Goal: Contribute content: Contribute content

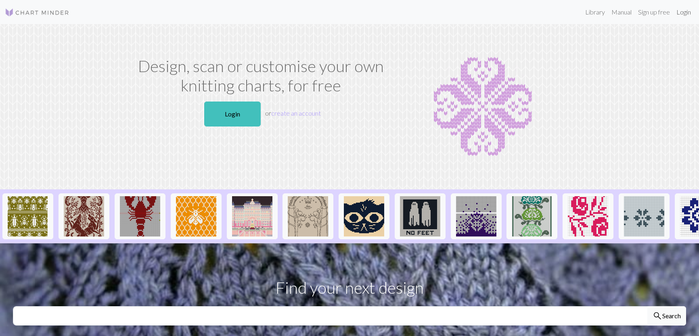
click at [685, 13] on link "Login" at bounding box center [683, 12] width 21 height 16
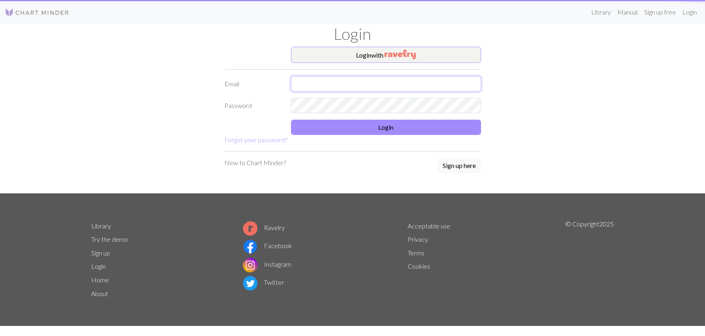
type input "wesly.hackett@outlook.com"
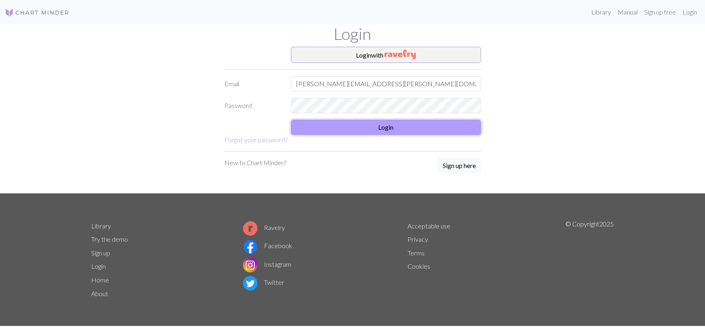
click at [393, 132] on button "Login" at bounding box center [386, 127] width 190 height 15
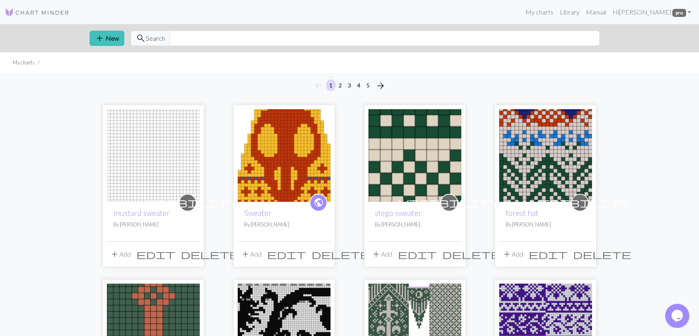
click at [146, 152] on img at bounding box center [153, 155] width 93 height 93
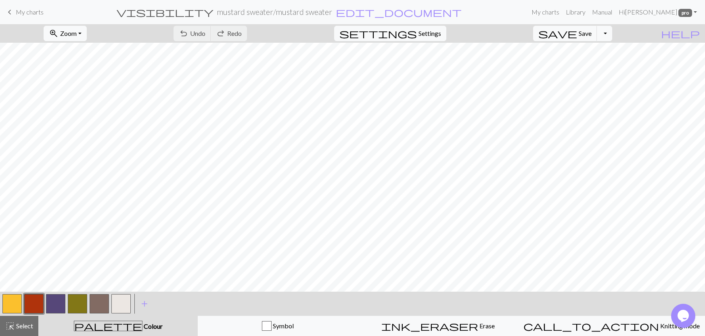
click at [15, 11] on link "keyboard_arrow_left My charts" at bounding box center [24, 12] width 39 height 14
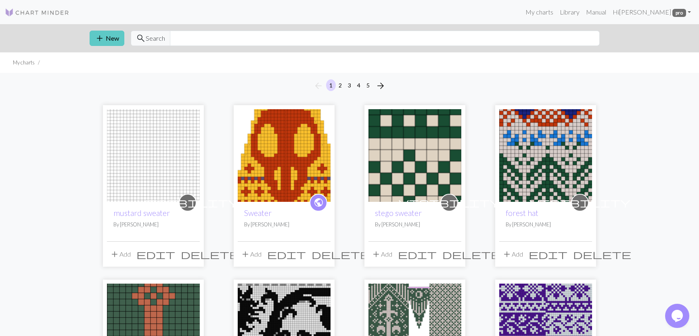
click at [97, 40] on span "add" at bounding box center [100, 38] width 10 height 11
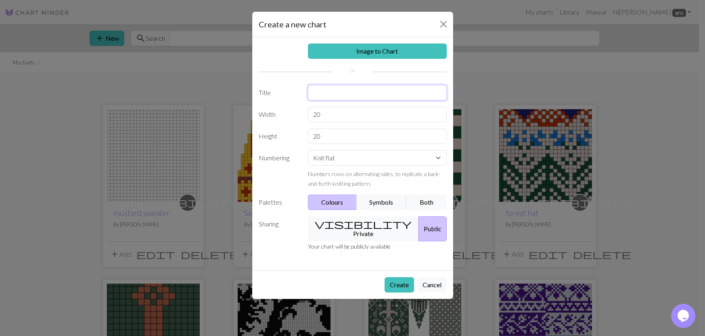
click at [321, 85] on input "text" at bounding box center [377, 92] width 139 height 15
type input "autumn"
click at [356, 220] on button "visibility Private" at bounding box center [363, 229] width 111 height 25
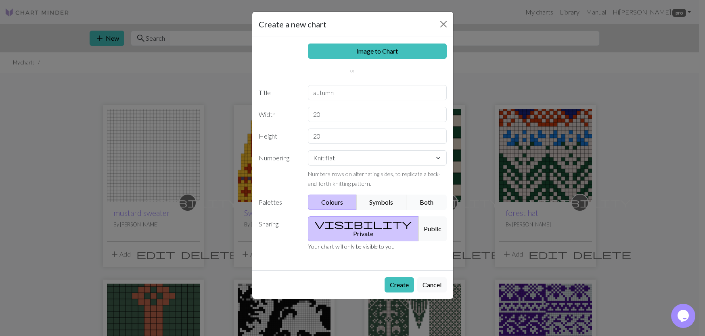
click at [422, 202] on button "Both" at bounding box center [426, 202] width 40 height 15
click at [403, 279] on button "Create" at bounding box center [398, 284] width 29 height 15
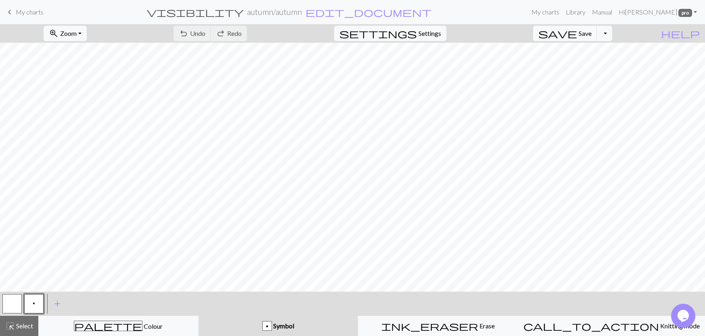
click at [13, 9] on span "keyboard_arrow_left" at bounding box center [10, 11] width 10 height 11
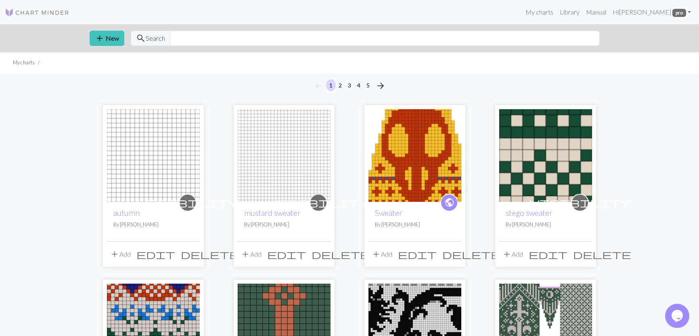
click at [410, 166] on img at bounding box center [414, 155] width 93 height 93
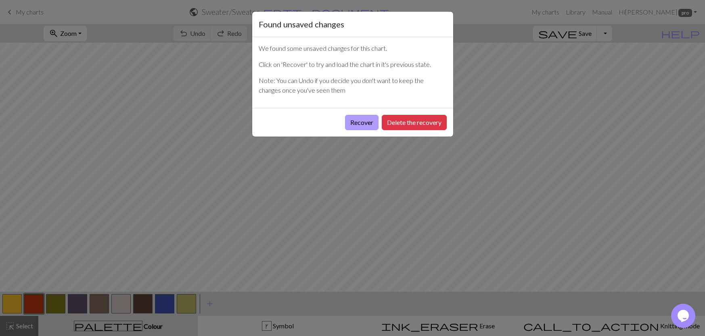
click at [367, 126] on button "Recover" at bounding box center [361, 122] width 33 height 15
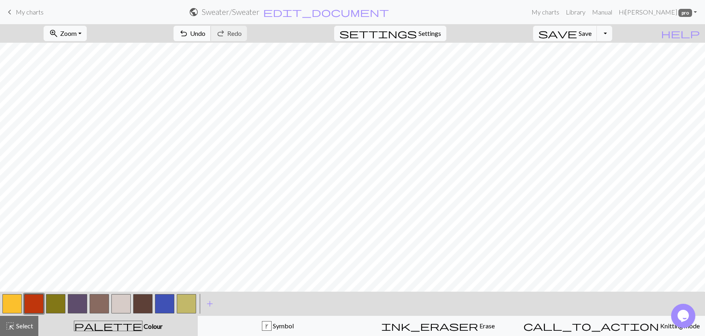
click at [211, 29] on button "undo Undo Undo" at bounding box center [192, 33] width 38 height 15
click at [417, 34] on span "settings" at bounding box center [377, 33] width 77 height 11
select select "aran"
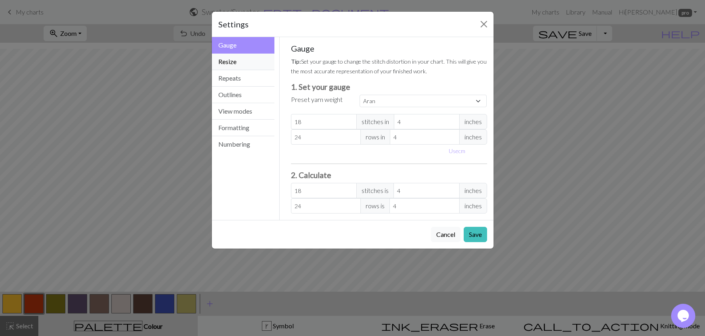
click at [245, 66] on button "Resize" at bounding box center [243, 62] width 63 height 17
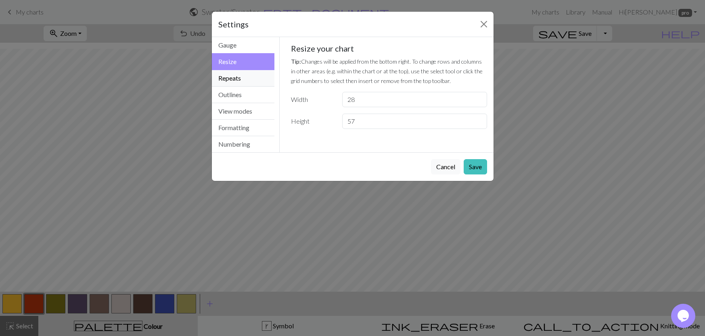
click at [239, 76] on button "Repeats" at bounding box center [243, 78] width 63 height 17
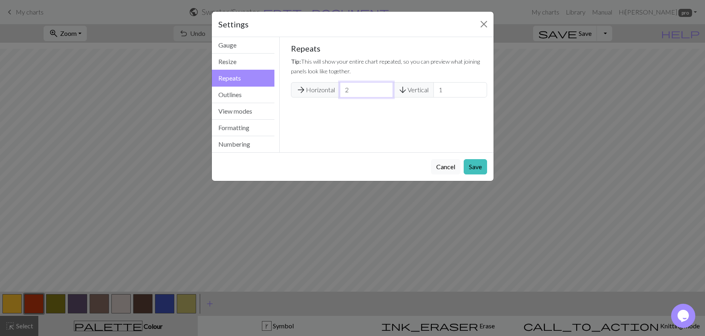
click at [355, 91] on input "2" at bounding box center [366, 89] width 53 height 15
click at [381, 94] on input "2" at bounding box center [366, 89] width 53 height 15
type input "1"
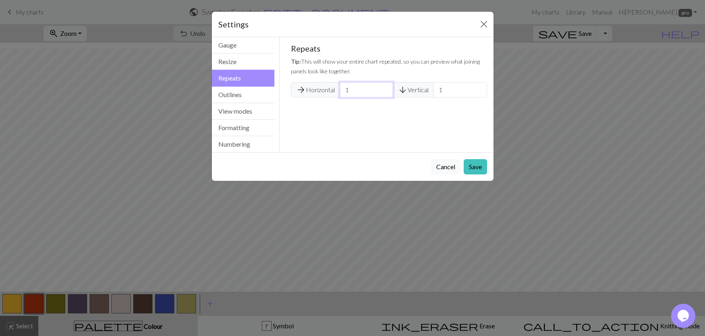
click at [384, 94] on input "1" at bounding box center [366, 89] width 53 height 15
click at [458, 165] on button "Cancel" at bounding box center [445, 166] width 29 height 15
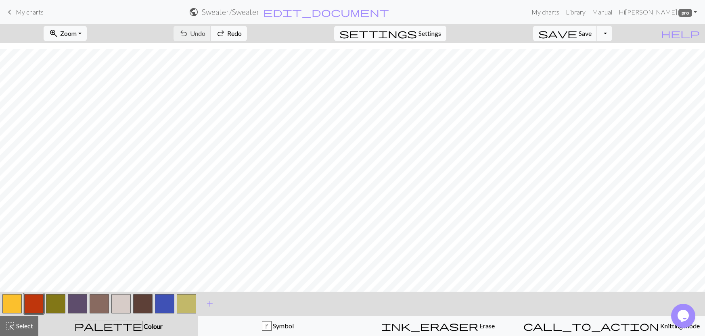
click at [412, 38] on button "settings Settings" at bounding box center [390, 33] width 112 height 15
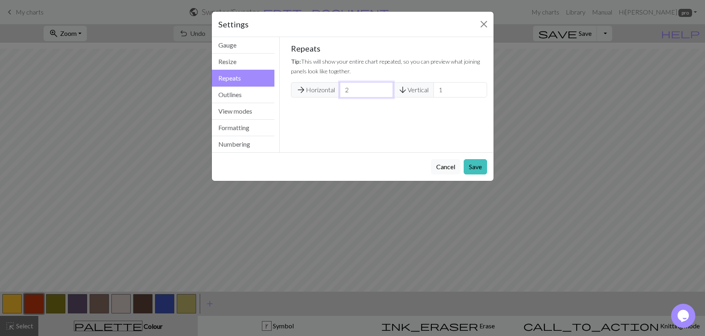
click at [384, 95] on input "2" at bounding box center [366, 89] width 53 height 15
type input "1"
click at [386, 92] on input "1" at bounding box center [366, 89] width 53 height 15
click at [482, 170] on button "Save" at bounding box center [474, 166] width 23 height 15
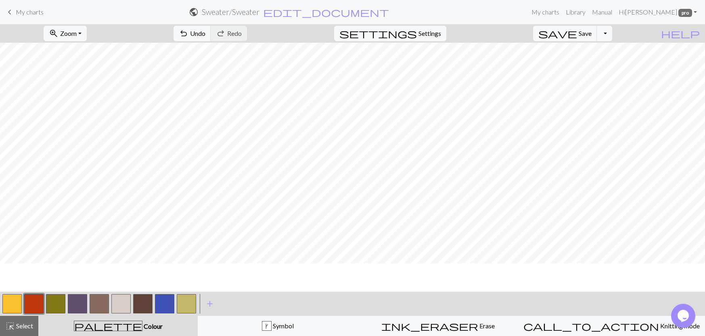
scroll to position [0, 0]
click at [597, 37] on button "save Save Save" at bounding box center [565, 33] width 64 height 15
click at [19, 14] on div "Chart saved" at bounding box center [352, 16] width 705 height 32
click at [12, 13] on span "keyboard_arrow_left" at bounding box center [10, 11] width 10 height 11
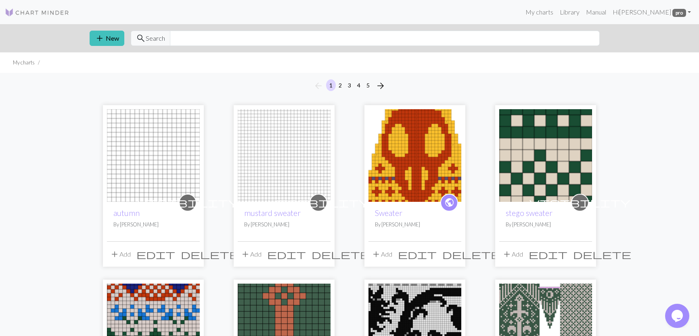
click at [436, 257] on span "edit" at bounding box center [417, 254] width 39 height 11
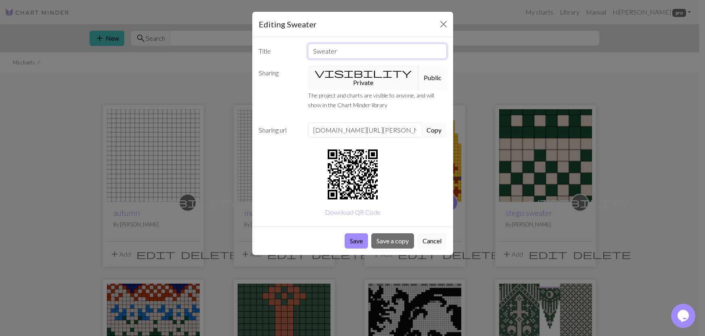
click at [345, 51] on input "Sweater" at bounding box center [377, 51] width 139 height 15
click at [350, 52] on input "Sweater" at bounding box center [377, 51] width 139 height 15
type input "autumn sweater"
click at [418, 72] on button "Public" at bounding box center [432, 77] width 28 height 25
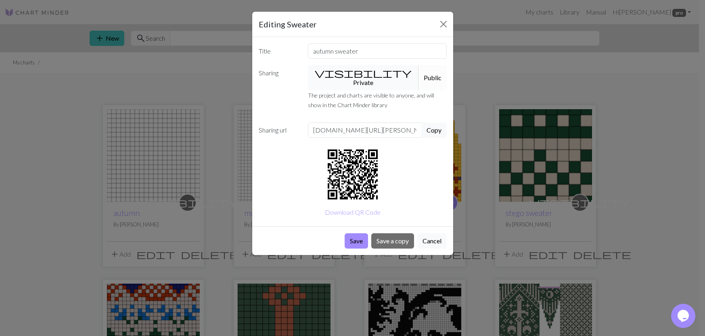
click at [369, 71] on button "visibility Private" at bounding box center [363, 77] width 111 height 25
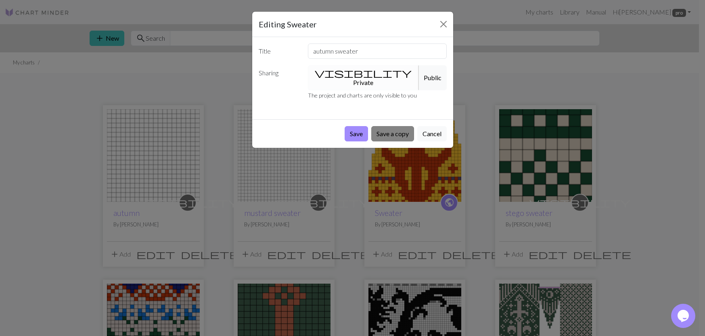
click at [384, 126] on button "Save a copy" at bounding box center [392, 133] width 43 height 15
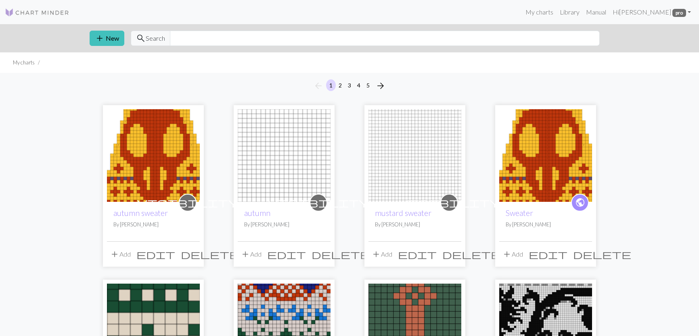
click at [175, 255] on span "edit" at bounding box center [155, 254] width 39 height 11
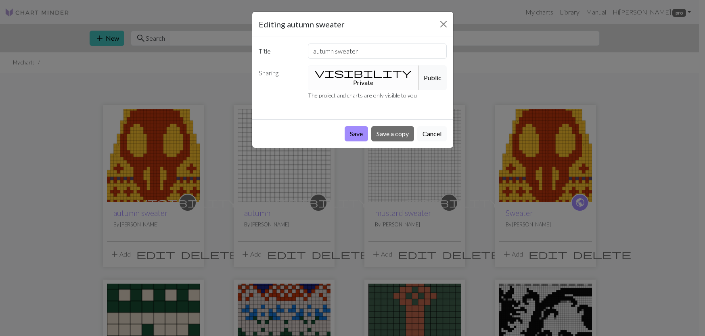
click at [432, 126] on button "Cancel" at bounding box center [431, 133] width 29 height 15
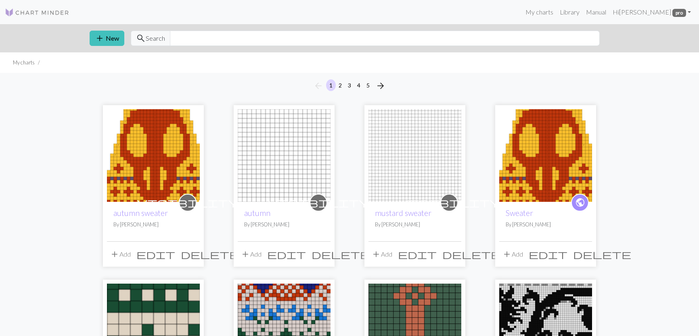
click at [148, 169] on img at bounding box center [153, 155] width 93 height 93
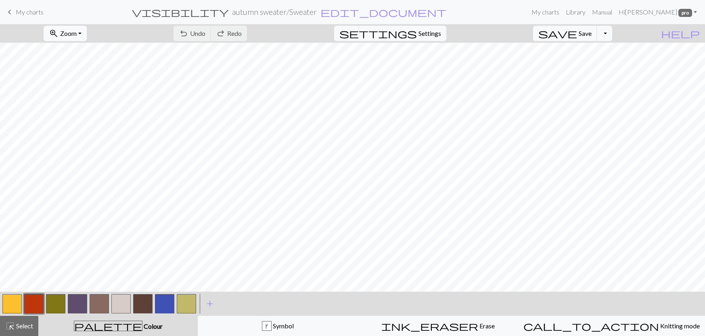
click at [77, 34] on span "Zoom" at bounding box center [68, 33] width 17 height 8
click at [82, 48] on button "Fit all" at bounding box center [76, 51] width 64 height 13
click at [12, 302] on button "button" at bounding box center [11, 303] width 19 height 19
click at [37, 325] on button "highlight_alt Select Select" at bounding box center [19, 326] width 38 height 20
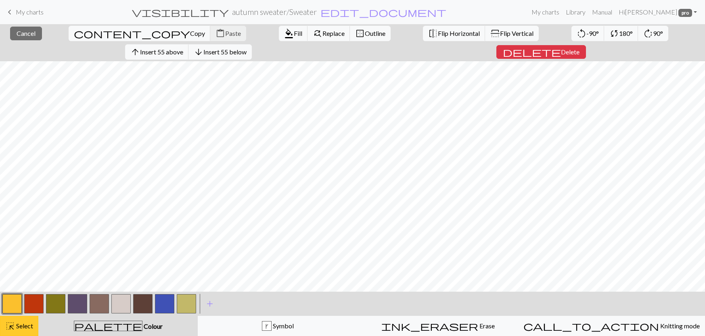
click at [31, 329] on span "Select" at bounding box center [24, 326] width 18 height 8
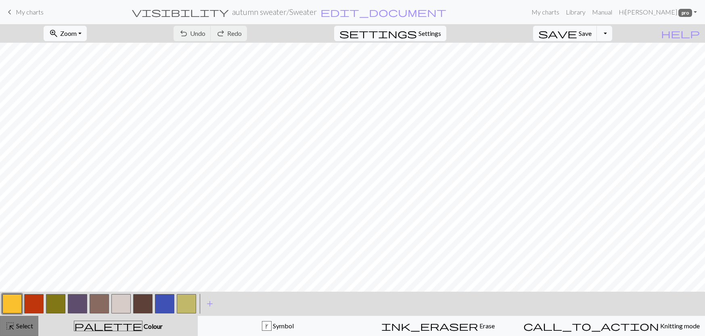
click at [31, 329] on span "Select" at bounding box center [24, 326] width 18 height 8
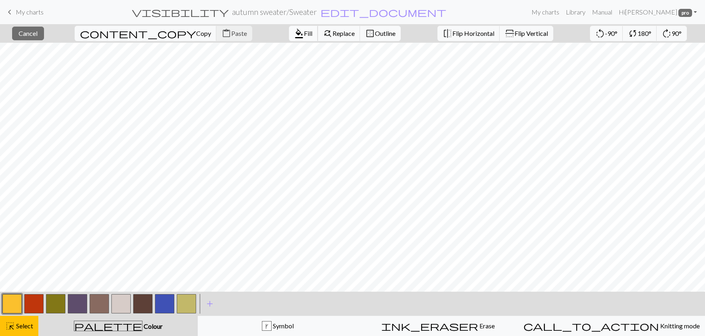
click at [304, 34] on span "Fill" at bounding box center [308, 33] width 8 height 8
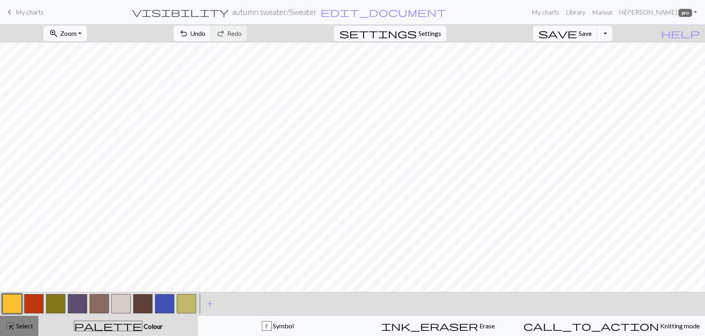
click at [21, 331] on div "highlight_alt Select Select" at bounding box center [19, 326] width 28 height 10
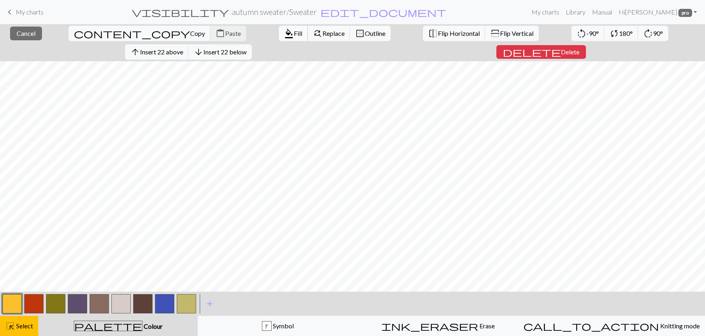
click at [279, 38] on button "format_color_fill Fill" at bounding box center [293, 33] width 29 height 15
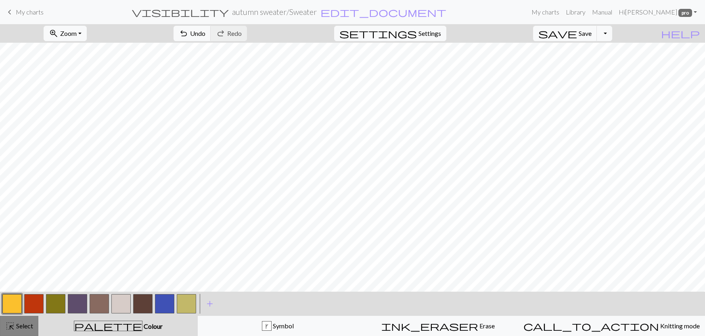
click at [15, 326] on span "Select" at bounding box center [24, 326] width 18 height 8
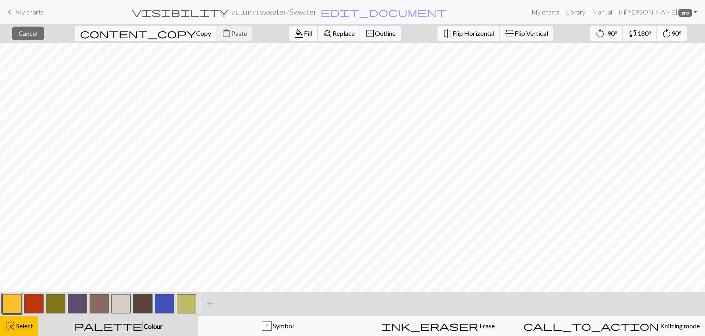
click at [304, 35] on span "Fill" at bounding box center [308, 33] width 8 height 8
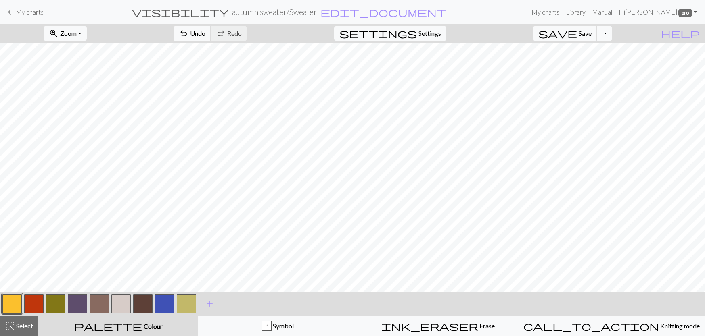
click at [15, 304] on button "button" at bounding box center [11, 303] width 19 height 19
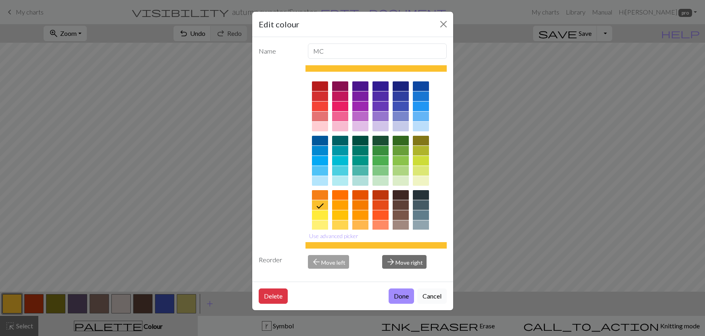
click at [436, 298] on button "Cancel" at bounding box center [431, 296] width 29 height 15
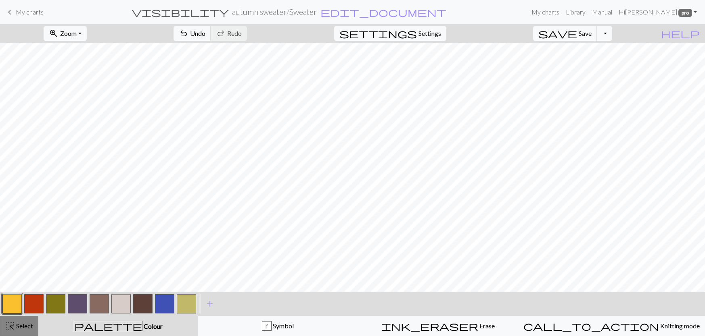
click at [30, 329] on span "Select" at bounding box center [24, 326] width 18 height 8
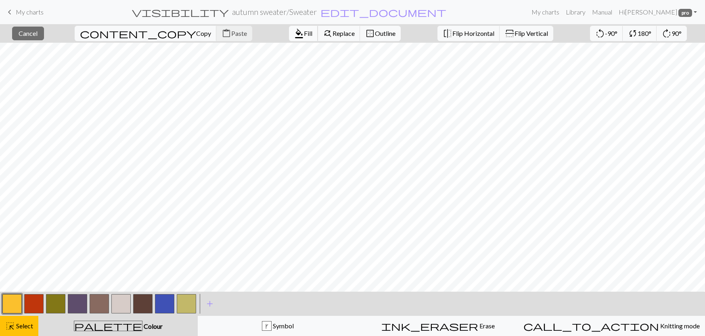
click at [304, 35] on span "Fill" at bounding box center [308, 33] width 8 height 8
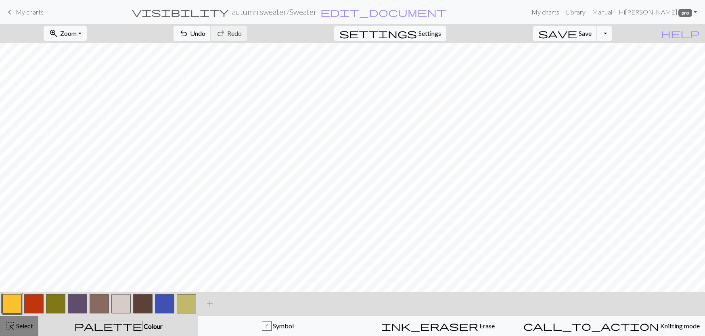
click at [27, 326] on span "Select" at bounding box center [24, 326] width 18 height 8
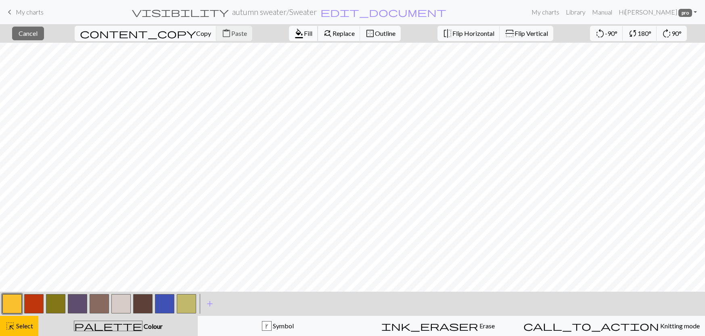
click at [304, 35] on span "Fill" at bounding box center [308, 33] width 8 height 8
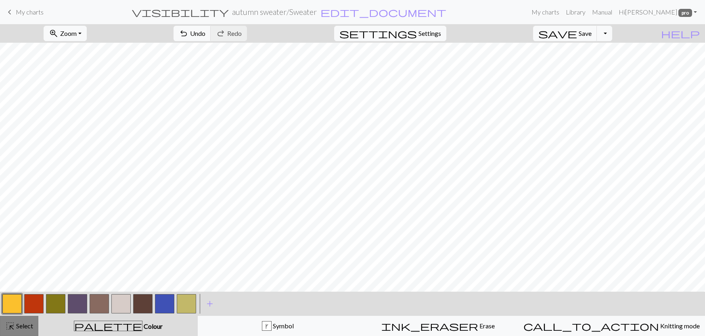
click at [18, 320] on button "highlight_alt Select Select" at bounding box center [19, 326] width 38 height 20
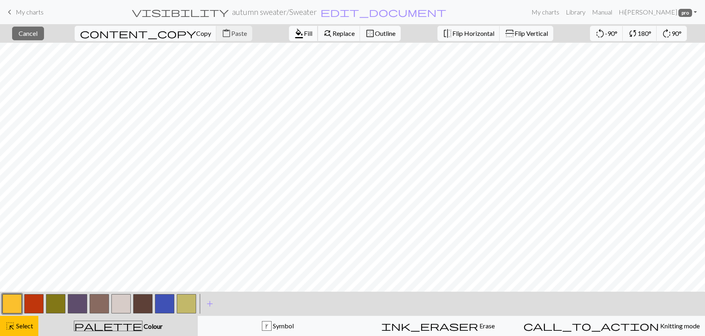
click at [304, 31] on span "Fill" at bounding box center [308, 33] width 8 height 8
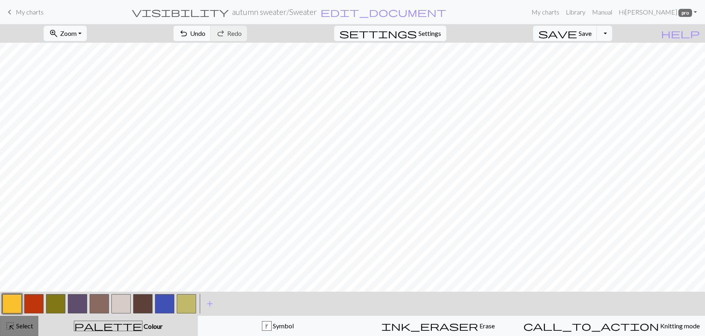
click at [5, 331] on button "highlight_alt Select Select" at bounding box center [19, 326] width 38 height 20
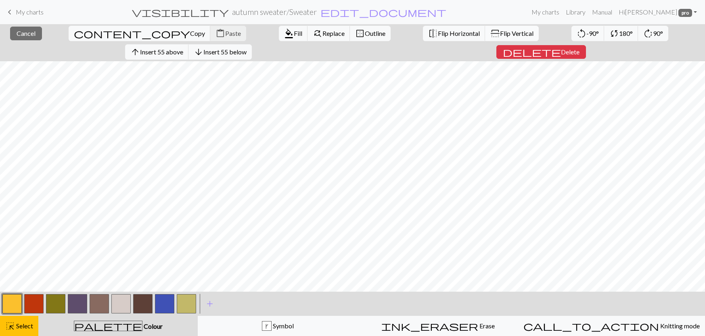
click at [485, 38] on button "flip Flip Vertical" at bounding box center [512, 33] width 54 height 15
click at [28, 323] on span "Select" at bounding box center [24, 326] width 18 height 8
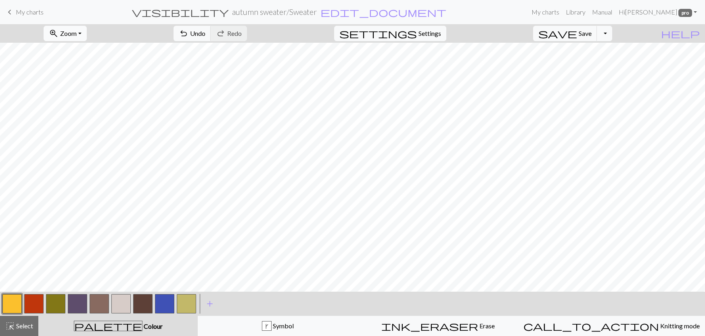
click at [77, 35] on span "Zoom" at bounding box center [68, 33] width 17 height 8
click at [86, 62] on button "Fit width" at bounding box center [76, 64] width 64 height 13
click at [76, 29] on span "Zoom" at bounding box center [68, 33] width 17 height 8
click at [80, 109] on button "100%" at bounding box center [76, 109] width 64 height 13
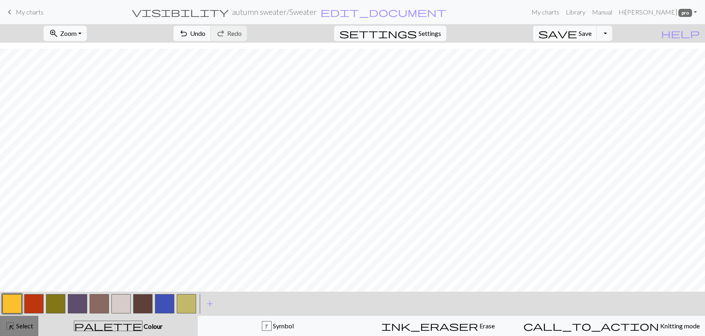
click at [19, 332] on button "highlight_alt Select Select" at bounding box center [19, 326] width 38 height 20
click at [87, 37] on button "zoom_in Zoom Zoom" at bounding box center [65, 33] width 43 height 15
click at [90, 48] on button "Fit all" at bounding box center [76, 51] width 64 height 13
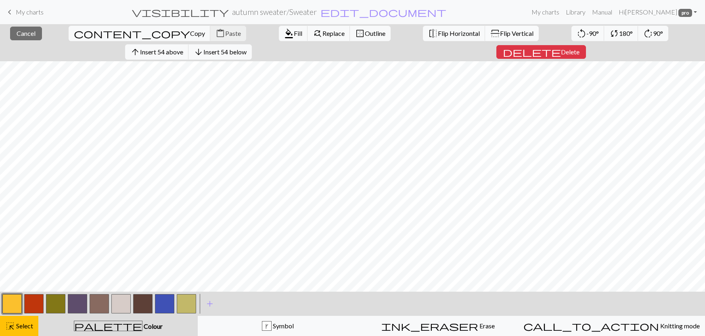
click at [500, 36] on span "Flip Vertical" at bounding box center [516, 33] width 33 height 8
click at [21, 324] on span "Select" at bounding box center [24, 326] width 18 height 8
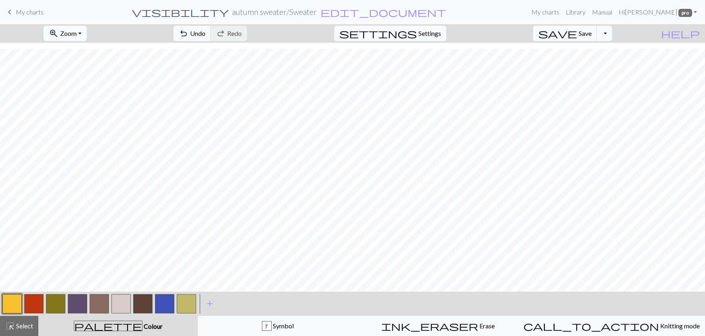
click at [87, 34] on button "zoom_in Zoom Zoom" at bounding box center [65, 33] width 43 height 15
click at [83, 111] on button "100%" at bounding box center [76, 109] width 64 height 13
click at [34, 327] on button "highlight_alt Select Select" at bounding box center [19, 326] width 38 height 20
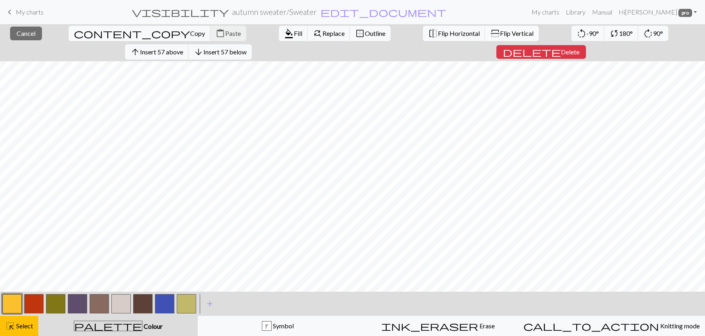
click at [485, 38] on button "flip Flip Vertical" at bounding box center [512, 33] width 54 height 15
click at [33, 319] on button "highlight_alt Select Select" at bounding box center [19, 326] width 38 height 20
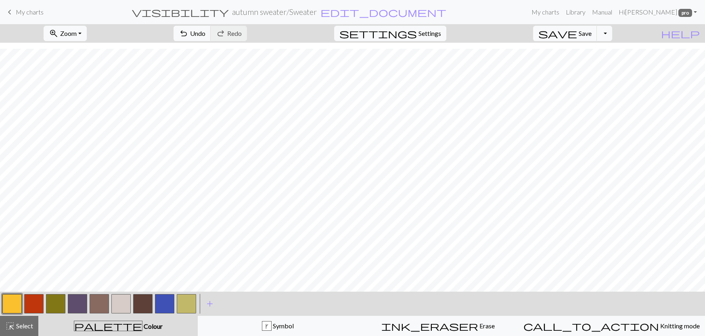
click at [38, 306] on button "button" at bounding box center [33, 303] width 19 height 19
click at [191, 303] on button "button" at bounding box center [186, 303] width 19 height 19
click at [214, 304] on span "add" at bounding box center [210, 303] width 10 height 11
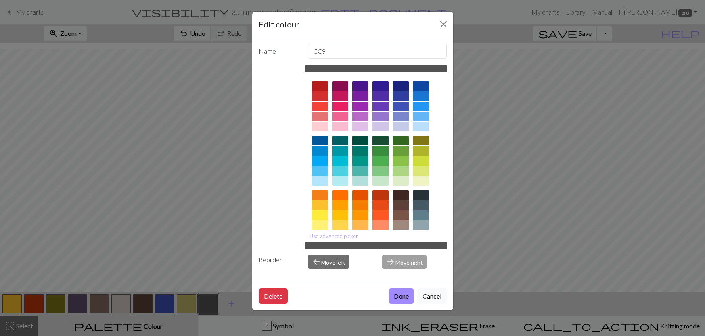
scroll to position [74, 0]
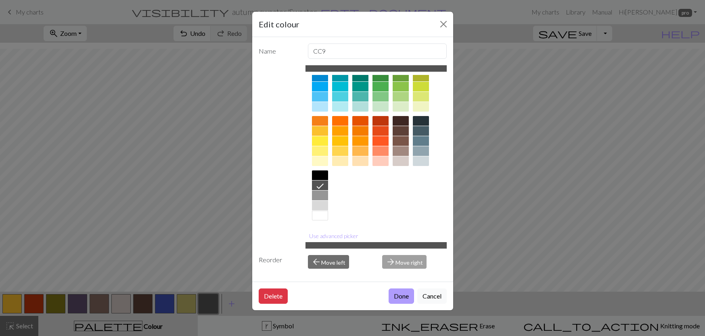
click at [398, 297] on button "Done" at bounding box center [400, 296] width 25 height 15
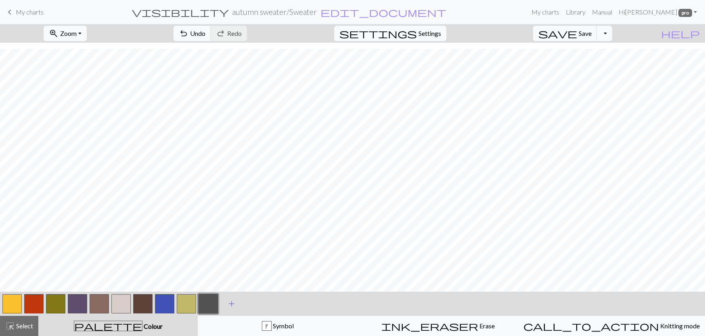
click at [230, 310] on button "add Add a colour" at bounding box center [231, 304] width 20 height 20
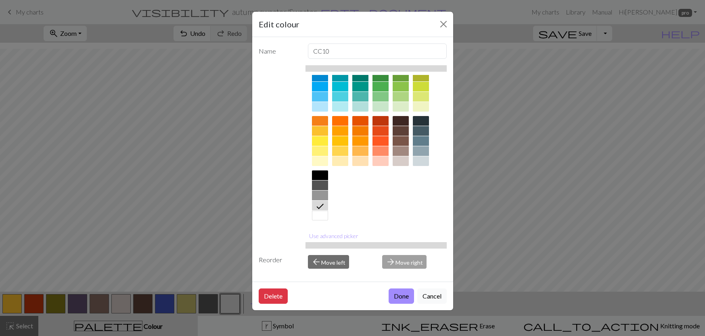
click at [318, 175] on div at bounding box center [320, 176] width 16 height 10
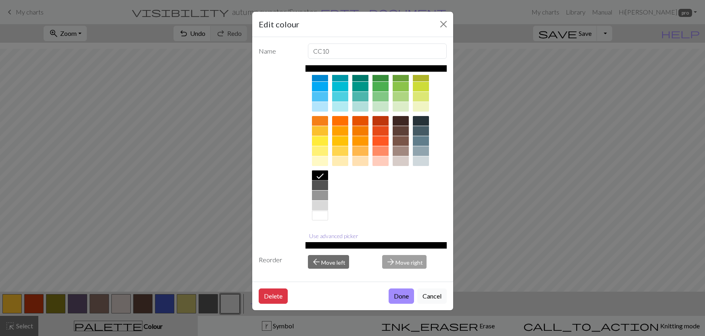
click at [321, 240] on button "Use advanced picker" at bounding box center [333, 236] width 56 height 13
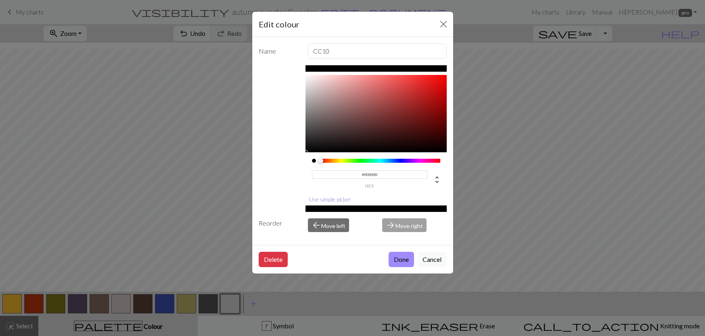
scroll to position [0, 0]
type input "#121212"
click at [304, 147] on div "#121212 hex Use simple picker" at bounding box center [353, 138] width 188 height 147
click at [402, 265] on button "Done" at bounding box center [400, 259] width 25 height 15
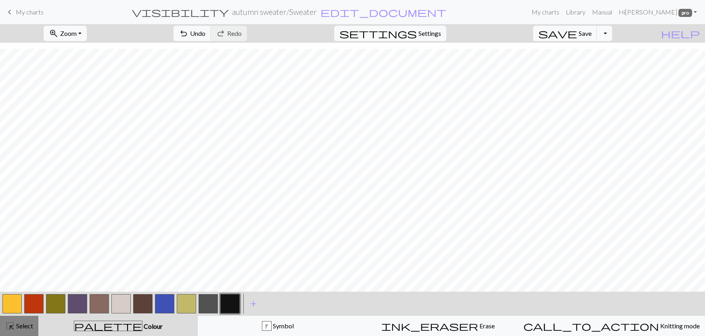
click at [30, 322] on div "highlight_alt Select Select" at bounding box center [19, 326] width 28 height 10
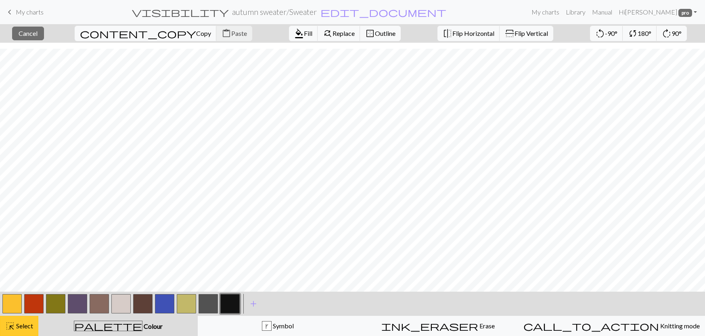
click at [10, 333] on button "highlight_alt Select Select" at bounding box center [19, 326] width 38 height 20
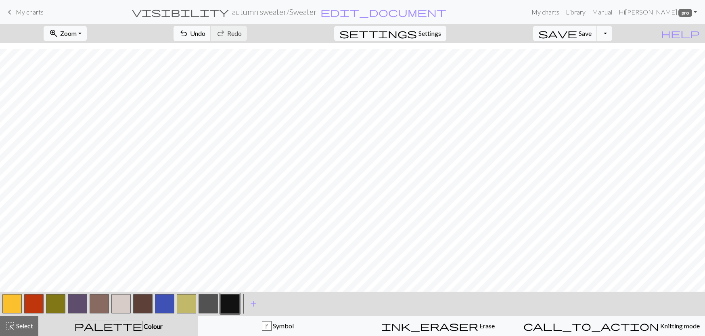
click at [33, 307] on button "button" at bounding box center [33, 303] width 19 height 19
click at [226, 304] on button "button" at bounding box center [229, 303] width 19 height 19
click at [205, 309] on button "button" at bounding box center [207, 303] width 19 height 19
click at [227, 305] on button "button" at bounding box center [229, 303] width 19 height 19
click at [34, 304] on button "button" at bounding box center [33, 303] width 19 height 19
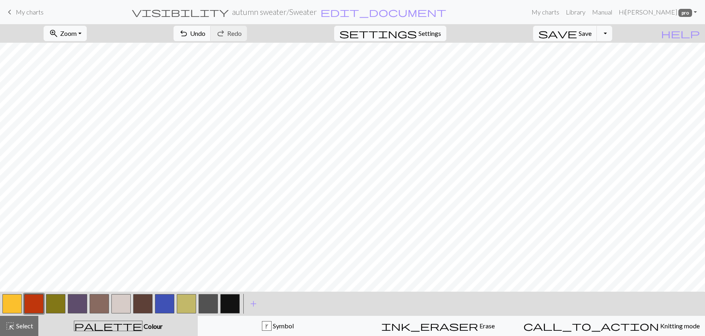
click at [224, 309] on button "button" at bounding box center [229, 303] width 19 height 19
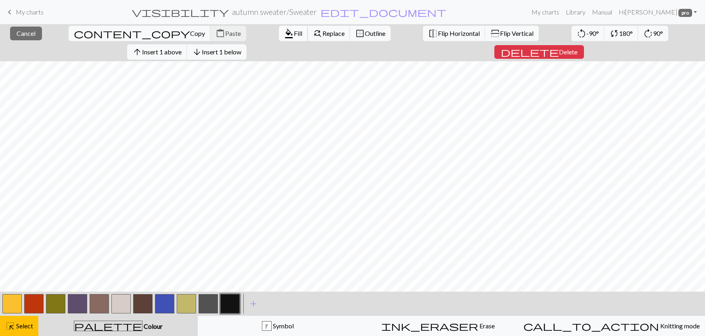
click at [294, 33] on span "Fill" at bounding box center [298, 33] width 8 height 8
click at [294, 35] on span "Fill" at bounding box center [298, 33] width 8 height 8
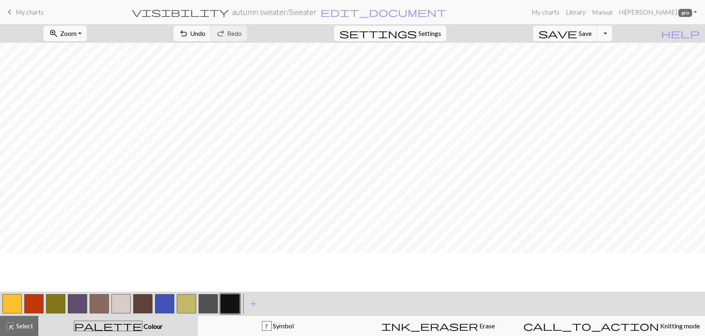
scroll to position [0, 0]
click at [21, 326] on span "Select" at bounding box center [24, 326] width 18 height 8
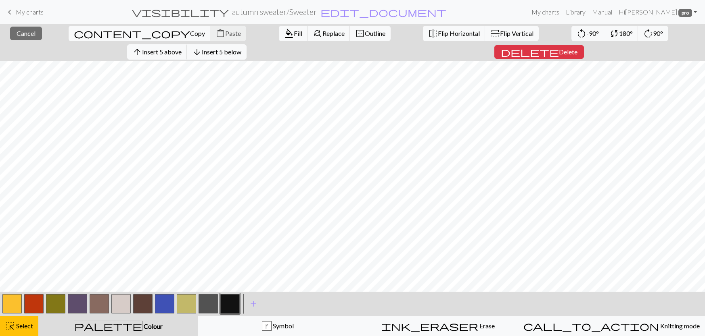
copy div
click at [485, 29] on button "flip Flip Vertical" at bounding box center [512, 33] width 54 height 15
click at [24, 326] on span "Select" at bounding box center [24, 326] width 18 height 8
click at [284, 38] on span "format_color_fill" at bounding box center [289, 33] width 10 height 11
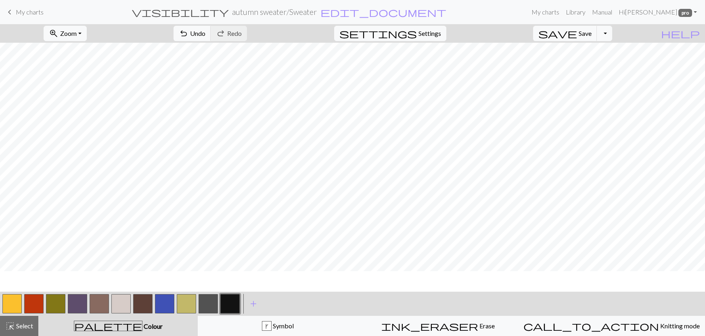
scroll to position [132, 0]
click at [12, 302] on button "button" at bounding box center [11, 303] width 19 height 19
click at [13, 302] on button "button" at bounding box center [11, 303] width 19 height 19
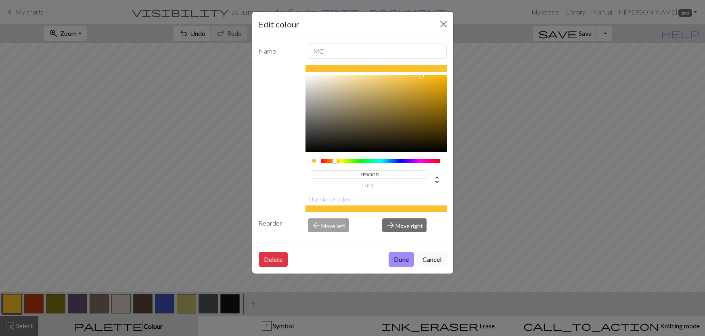
click at [382, 169] on div "#FBC02D hex" at bounding box center [376, 175] width 128 height 25
click at [382, 171] on input "#FBC02D" at bounding box center [369, 175] width 115 height 8
click at [398, 261] on button "Done" at bounding box center [400, 259] width 25 height 15
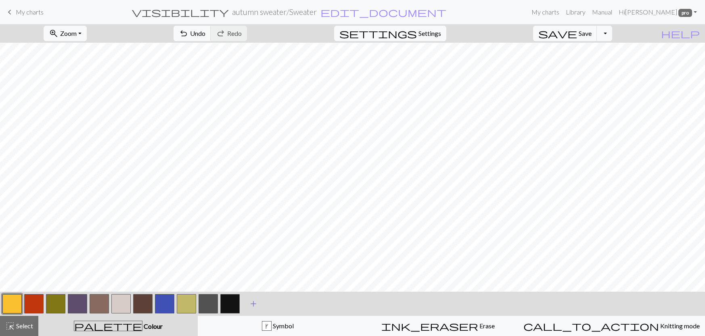
click at [249, 307] on span "add" at bounding box center [253, 303] width 10 height 11
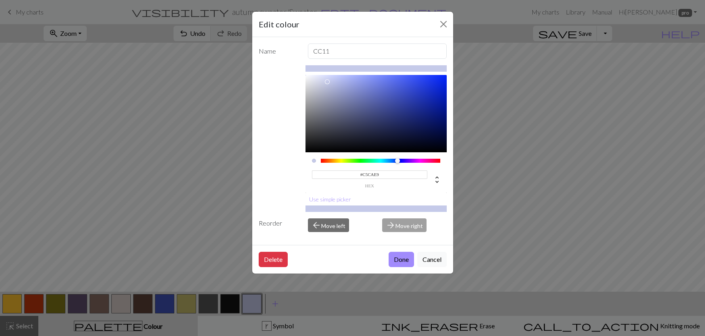
click at [363, 177] on input "#C5CAE9" at bounding box center [369, 175] width 115 height 8
paste input "FBC02D"
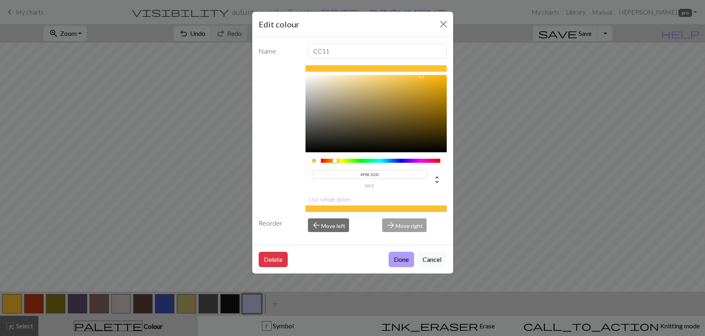
type input "#FBC02D"
click at [398, 261] on button "Done" at bounding box center [400, 259] width 25 height 15
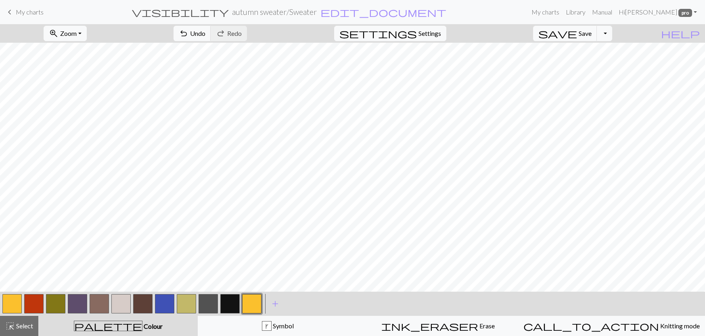
click at [125, 302] on button "button" at bounding box center [120, 303] width 19 height 19
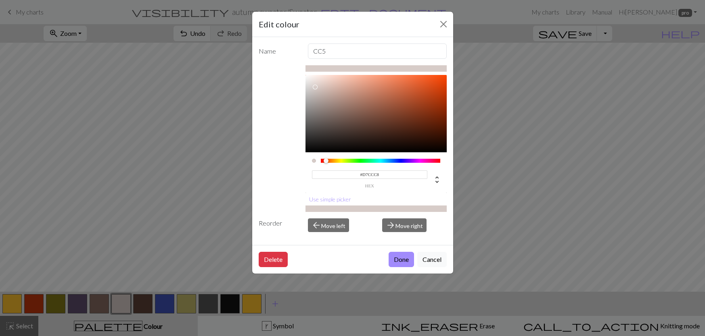
click at [386, 173] on input "#D7CCC8" at bounding box center [369, 175] width 115 height 8
click at [386, 174] on input "#D7CCC8" at bounding box center [369, 175] width 115 height 8
click at [274, 263] on button "Delete" at bounding box center [273, 259] width 29 height 15
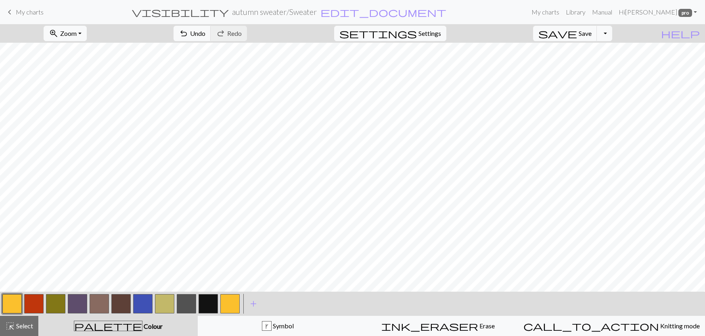
click at [17, 300] on button "button" at bounding box center [11, 303] width 19 height 19
click at [17, 300] on div "Edit colour Name MC #FBC02D hex Use simple picker Reorder arrow_back Move left …" at bounding box center [352, 168] width 705 height 336
click at [16, 306] on button "button" at bounding box center [11, 303] width 19 height 19
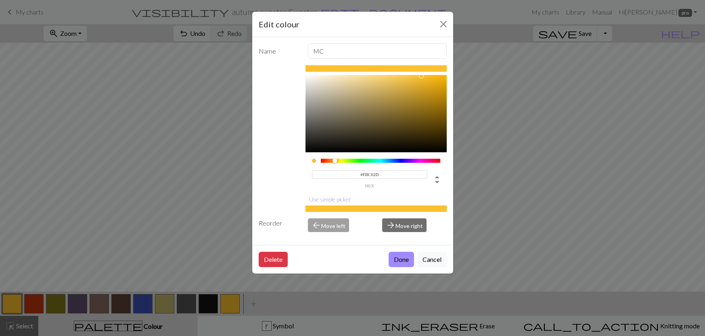
click at [379, 177] on input "#FBC02D" at bounding box center [369, 175] width 115 height 8
paste input "D7CCC8"
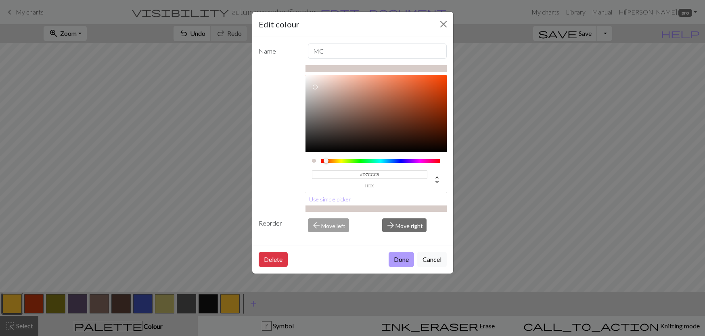
type input "#D7CCC8"
click at [394, 255] on button "Done" at bounding box center [400, 259] width 25 height 15
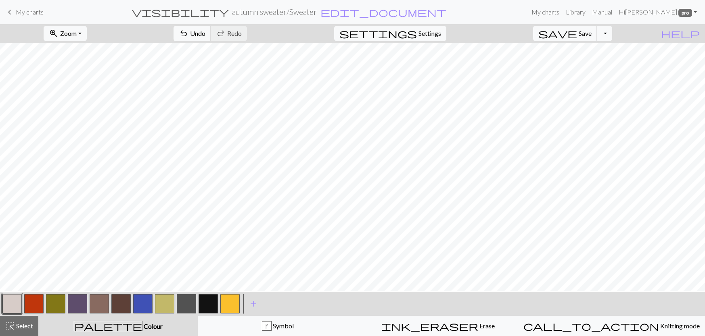
scroll to position [0, 0]
click at [124, 307] on button "button" at bounding box center [120, 303] width 19 height 19
click at [207, 308] on button "button" at bounding box center [207, 303] width 19 height 19
click at [32, 306] on button "button" at bounding box center [33, 303] width 19 height 19
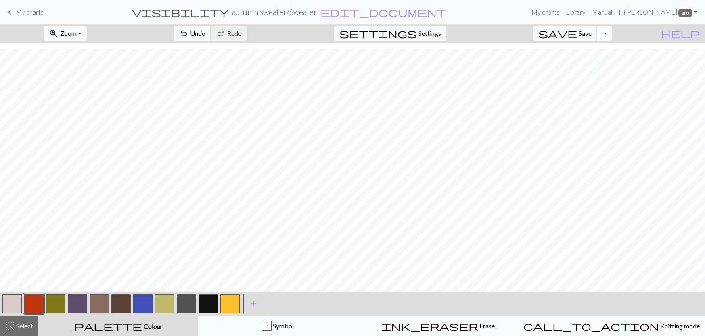
click at [32, 306] on button "button" at bounding box center [33, 303] width 19 height 19
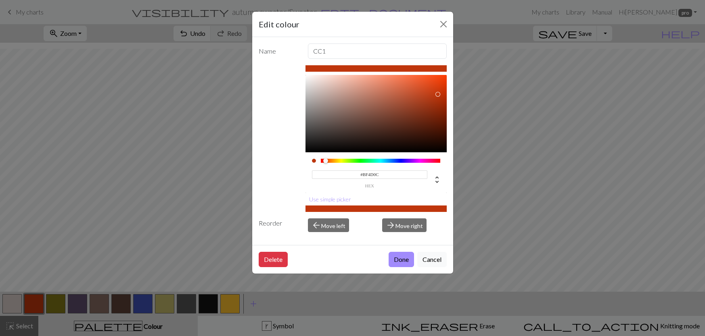
click at [328, 161] on div at bounding box center [325, 160] width 5 height 5
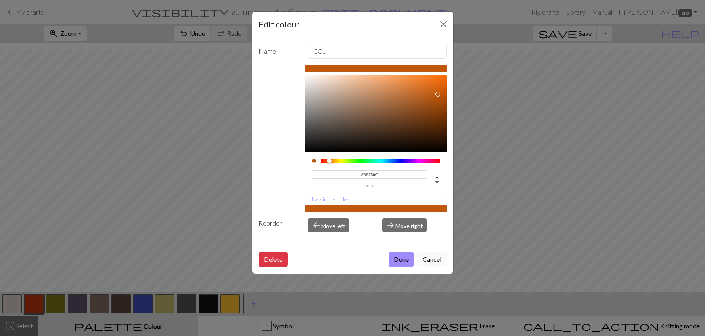
click at [332, 161] on div at bounding box center [331, 161] width 5 height 5
click at [330, 161] on div at bounding box center [329, 160] width 5 height 5
type input "#D97922"
drag, startPoint x: 431, startPoint y: 86, endPoint x: 424, endPoint y: 87, distance: 7.3
click at [424, 87] on div at bounding box center [375, 113] width 141 height 77
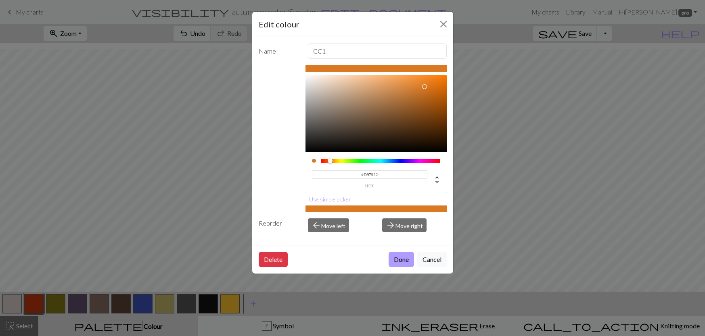
click at [407, 260] on button "Done" at bounding box center [400, 259] width 25 height 15
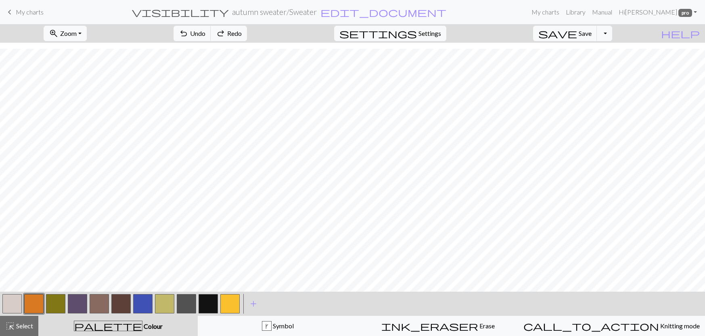
click at [210, 302] on button "button" at bounding box center [207, 303] width 19 height 19
click at [233, 303] on button "button" at bounding box center [229, 303] width 19 height 19
click at [229, 306] on button "button" at bounding box center [229, 303] width 19 height 19
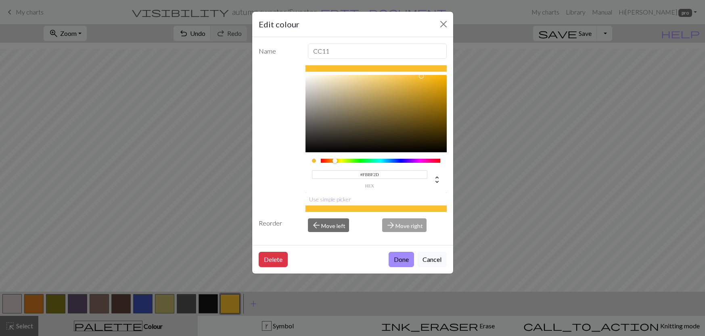
click at [335, 162] on div at bounding box center [334, 160] width 5 height 5
drag, startPoint x: 424, startPoint y: 78, endPoint x: 412, endPoint y: 79, distance: 12.1
click at [413, 79] on div at bounding box center [415, 81] width 5 height 5
click at [335, 159] on div at bounding box center [335, 160] width 5 height 5
type input "#DBB64A"
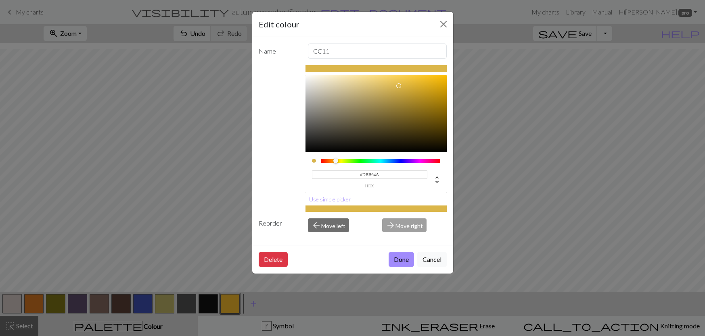
drag, startPoint x: 411, startPoint y: 83, endPoint x: 398, endPoint y: 86, distance: 12.8
click at [398, 86] on div at bounding box center [375, 113] width 141 height 77
click at [401, 265] on button "Done" at bounding box center [400, 259] width 25 height 15
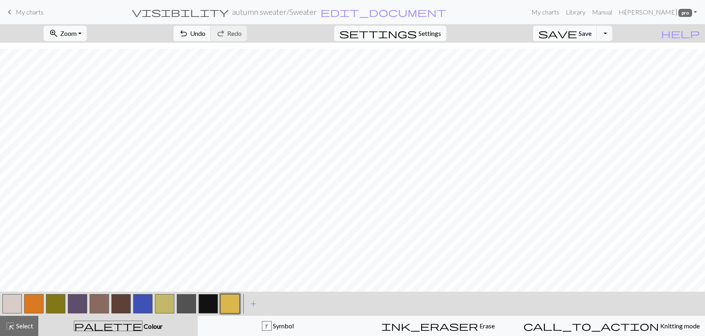
click at [206, 309] on button "button" at bounding box center [207, 303] width 19 height 19
click at [229, 307] on button "button" at bounding box center [229, 303] width 19 height 19
click at [113, 302] on button "button" at bounding box center [120, 303] width 19 height 19
click at [230, 303] on button "button" at bounding box center [229, 303] width 19 height 19
click at [27, 328] on span "Select" at bounding box center [24, 326] width 18 height 8
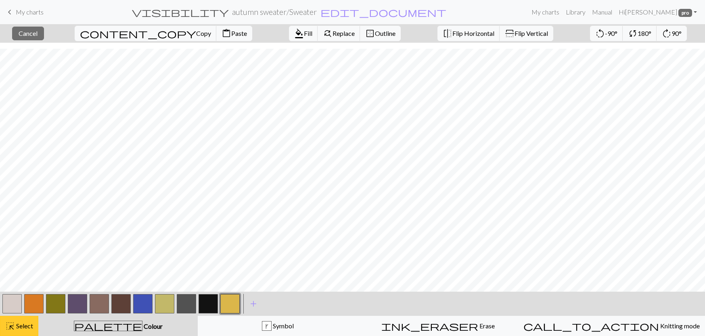
click at [32, 322] on div "highlight_alt Select Select" at bounding box center [19, 326] width 28 height 10
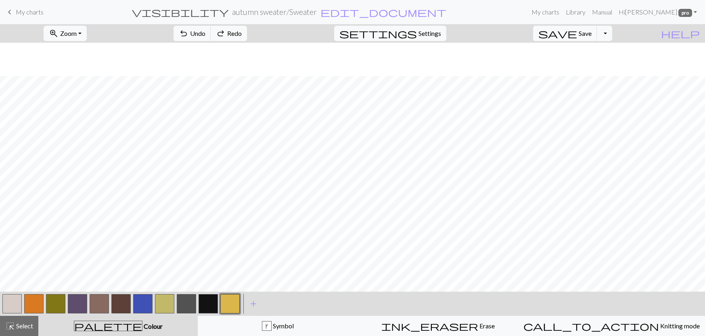
scroll to position [0, 0]
click at [25, 324] on span "Select" at bounding box center [24, 326] width 18 height 8
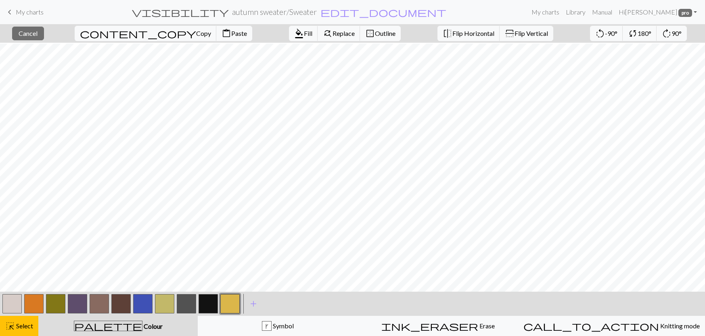
scroll to position [253, 0]
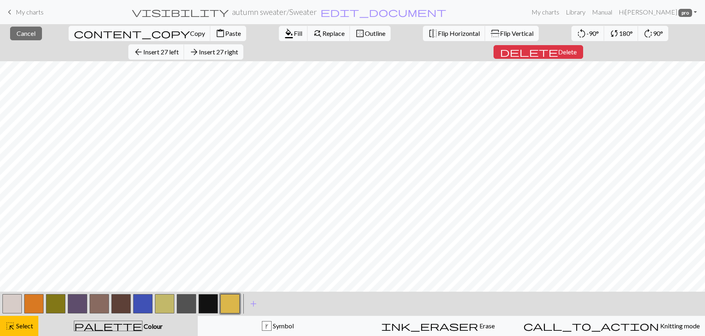
click at [500, 37] on span "Flip Vertical" at bounding box center [516, 33] width 33 height 8
click at [17, 332] on button "highlight_alt Select Select" at bounding box center [19, 326] width 38 height 20
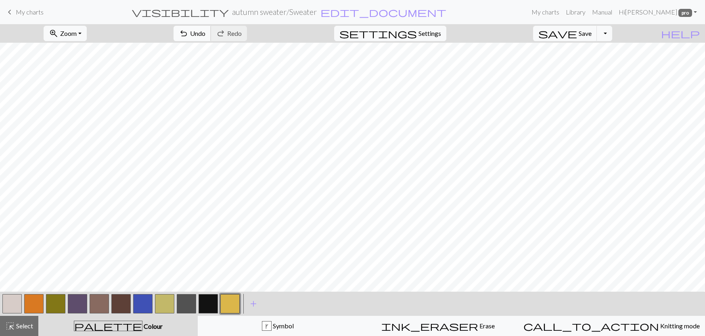
click at [188, 28] on span "undo" at bounding box center [184, 33] width 10 height 11
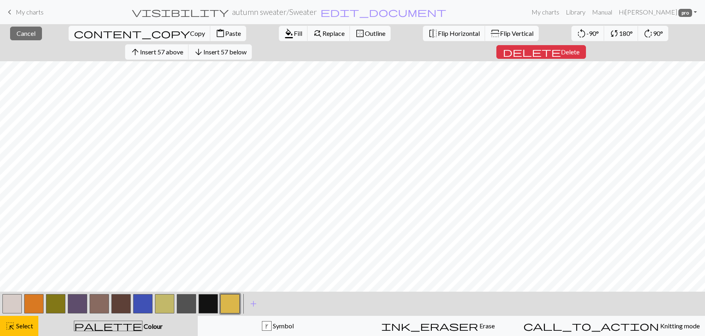
click at [500, 33] on span "Flip Vertical" at bounding box center [516, 33] width 33 height 8
click at [11, 325] on span "highlight_alt" at bounding box center [10, 326] width 10 height 11
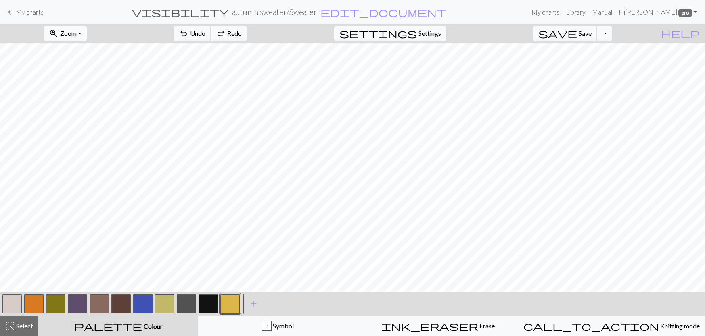
click at [86, 39] on button "zoom_in Zoom Zoom" at bounding box center [65, 33] width 43 height 15
click at [78, 53] on button "Fit all" at bounding box center [76, 51] width 64 height 13
click at [17, 331] on button "highlight_alt Select Select" at bounding box center [19, 326] width 38 height 20
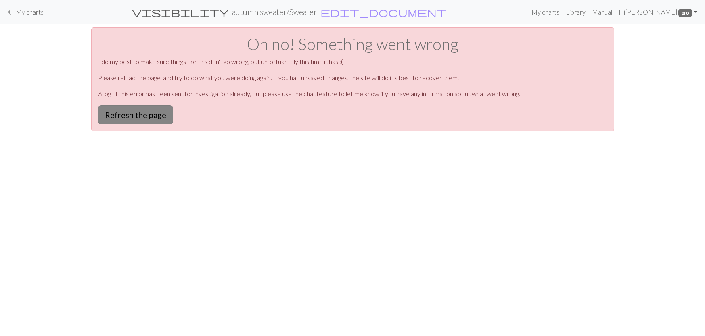
click at [128, 116] on button "Refresh the page" at bounding box center [135, 114] width 75 height 19
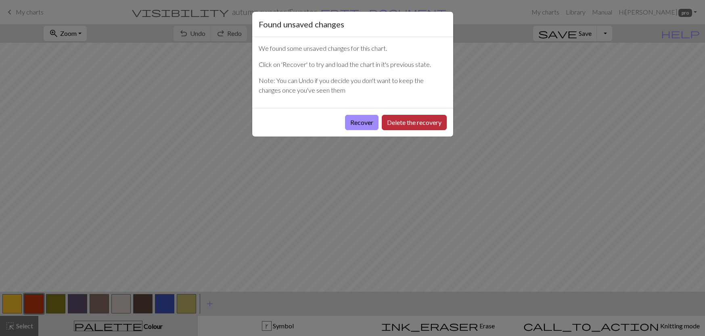
click at [411, 121] on button "Delete the recovery" at bounding box center [414, 122] width 65 height 15
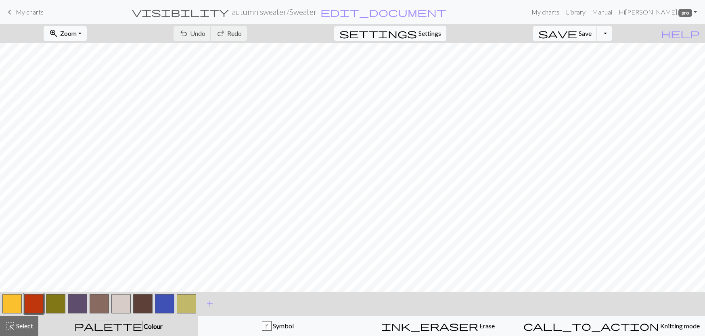
drag, startPoint x: 22, startPoint y: 321, endPoint x: 48, endPoint y: 286, distance: 43.6
click at [22, 322] on button "highlight_alt Select Select" at bounding box center [19, 326] width 38 height 20
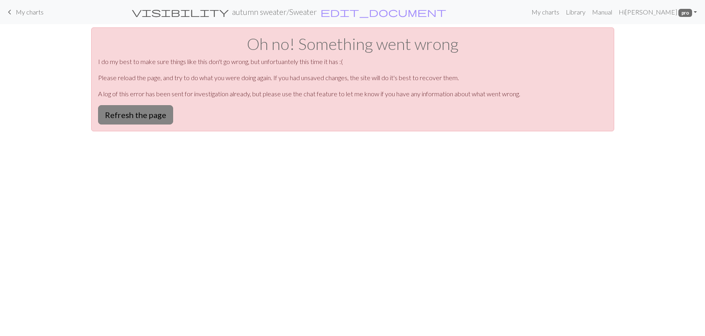
click at [146, 113] on button "Refresh the page" at bounding box center [135, 114] width 75 height 19
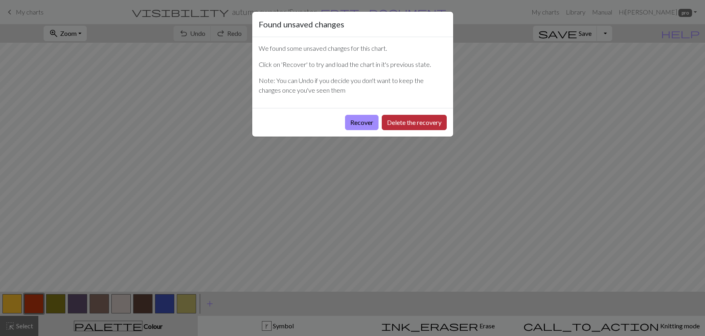
click at [403, 117] on button "Delete the recovery" at bounding box center [414, 122] width 65 height 15
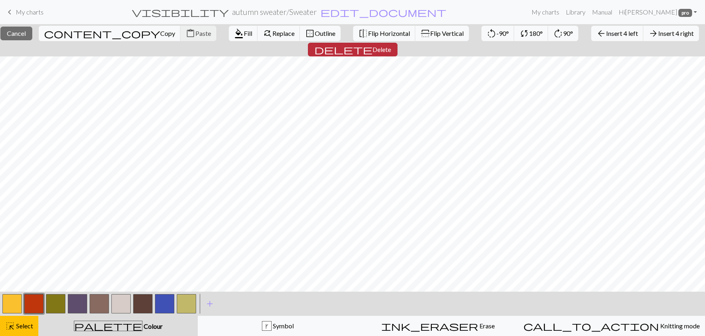
click at [372, 44] on span "delete" at bounding box center [343, 49] width 58 height 11
click at [397, 43] on button "delete Delete" at bounding box center [353, 50] width 90 height 14
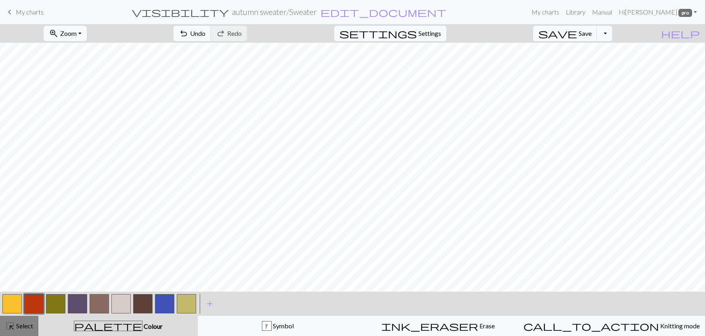
click at [27, 330] on div "highlight_alt Select Select" at bounding box center [19, 326] width 28 height 10
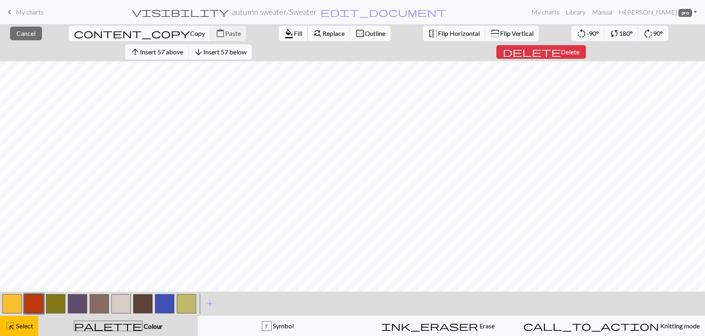
click at [294, 29] on span "Fill" at bounding box center [298, 33] width 8 height 8
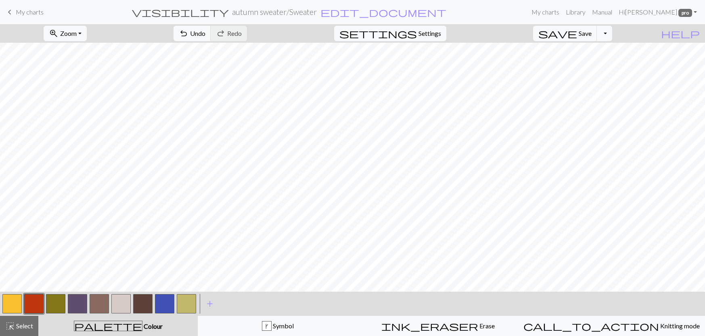
scroll to position [253, 0]
click at [17, 307] on button "button" at bounding box center [11, 303] width 19 height 19
click at [29, 328] on span "Select" at bounding box center [24, 326] width 18 height 8
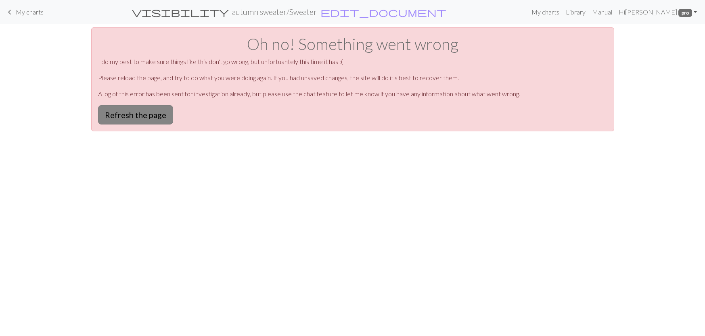
click at [147, 118] on button "Refresh the page" at bounding box center [135, 114] width 75 height 19
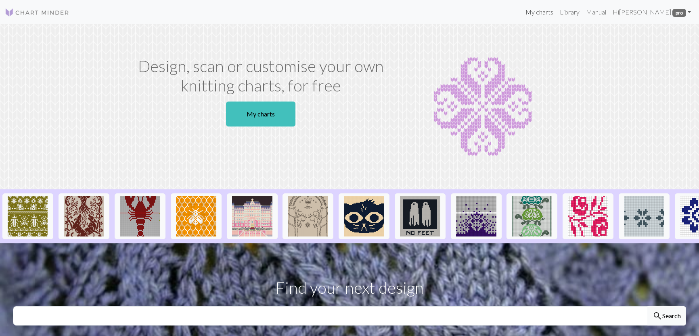
click at [556, 12] on link "My charts" at bounding box center [539, 12] width 34 height 16
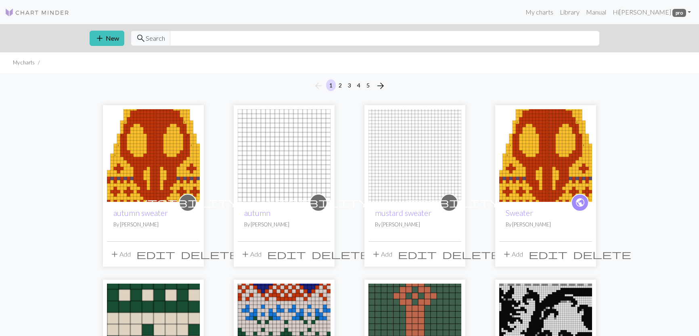
click at [294, 151] on img at bounding box center [284, 155] width 93 height 93
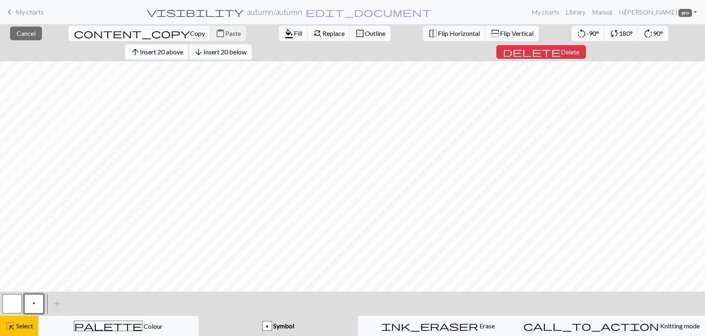
click at [183, 48] on span "Insert 20 above" at bounding box center [161, 52] width 43 height 8
click at [183, 48] on span "Insert 27 above" at bounding box center [161, 52] width 43 height 8
click at [189, 44] on button "arrow_upward Insert 12 above" at bounding box center [157, 51] width 64 height 15
click at [181, 48] on span "Insert 6 above" at bounding box center [162, 52] width 40 height 8
click at [577, 48] on span "Delete" at bounding box center [568, 52] width 19 height 8
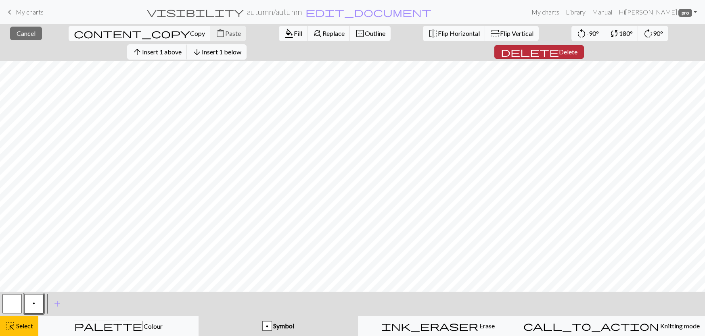
click at [577, 48] on span "Delete" at bounding box center [568, 52] width 19 height 8
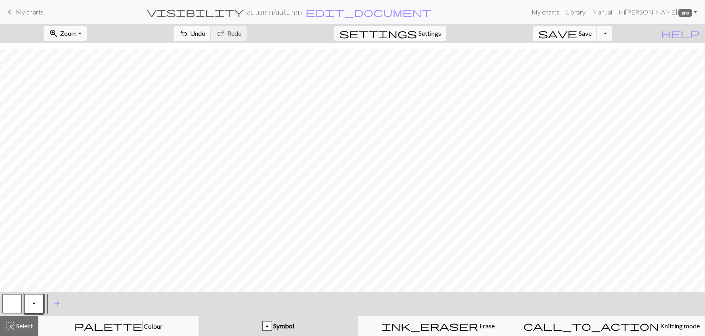
scroll to position [455, 0]
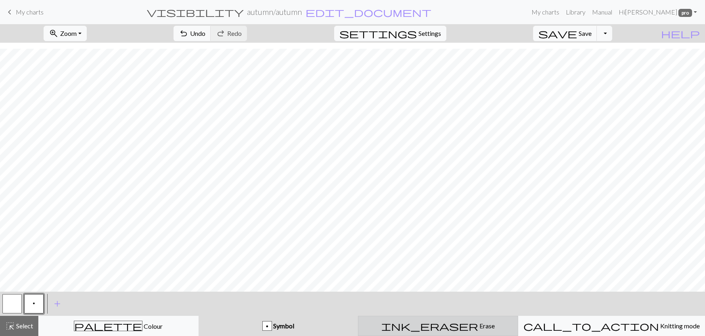
click at [473, 329] on div "ink_eraser Erase Erase" at bounding box center [438, 326] width 150 height 10
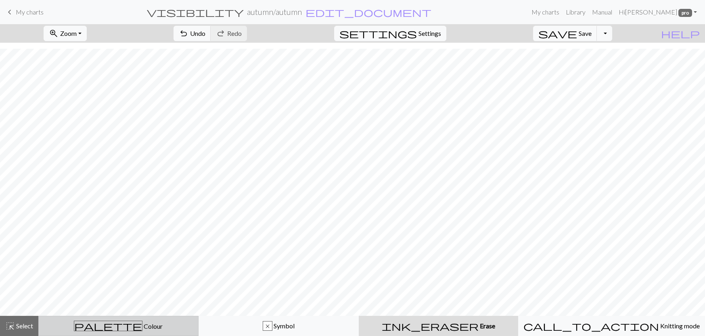
click at [71, 331] on div "palette Colour Colour" at bounding box center [119, 326] width 150 height 10
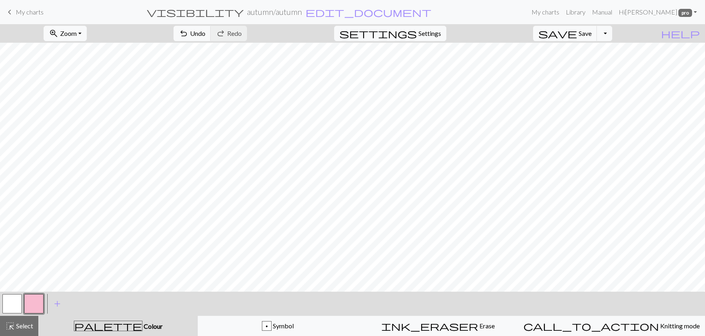
click at [36, 304] on button "button" at bounding box center [33, 303] width 19 height 19
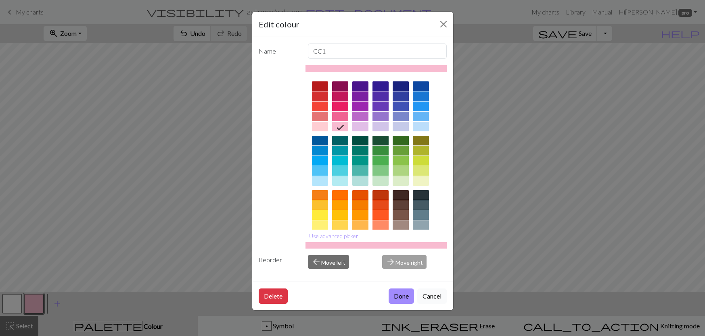
click at [428, 294] on button "Cancel" at bounding box center [431, 296] width 29 height 15
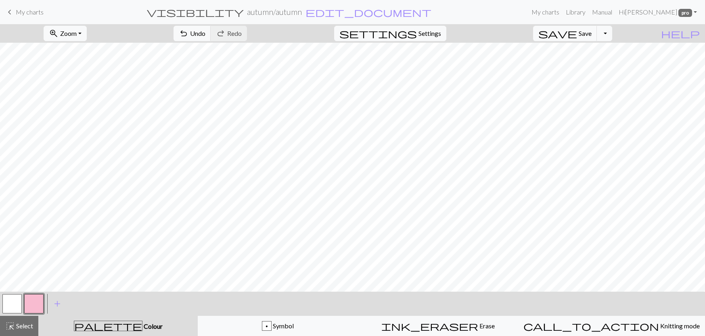
click at [23, 298] on div at bounding box center [34, 304] width 22 height 22
click at [15, 302] on button "button" at bounding box center [11, 303] width 19 height 19
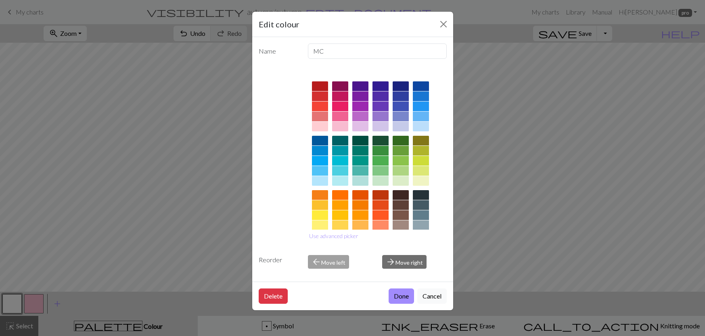
click at [342, 225] on div at bounding box center [340, 226] width 16 height 10
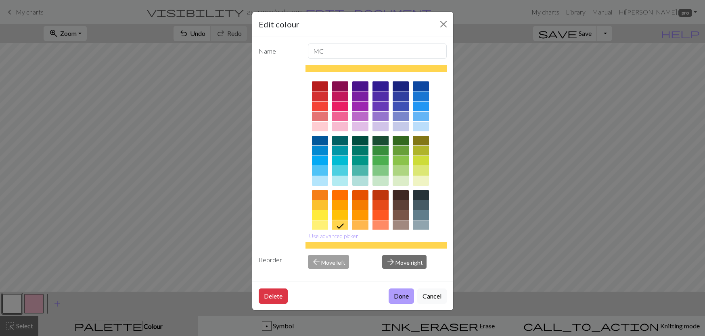
click at [398, 295] on button "Done" at bounding box center [400, 296] width 25 height 15
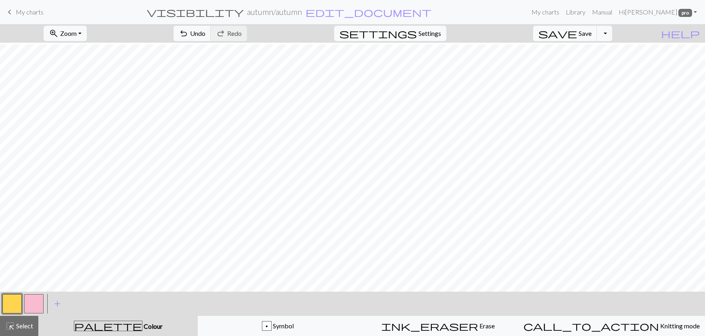
scroll to position [455, 0]
click at [40, 302] on button "button" at bounding box center [33, 303] width 19 height 19
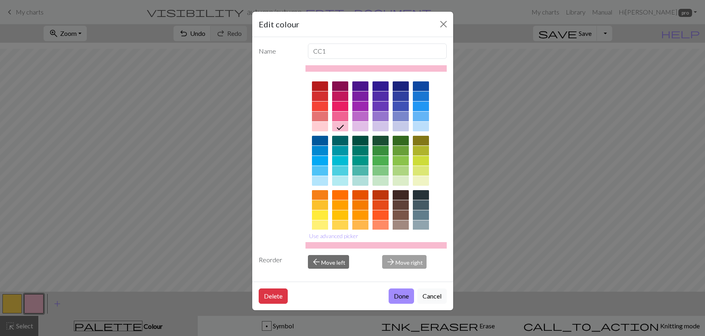
click at [419, 125] on div at bounding box center [421, 127] width 16 height 10
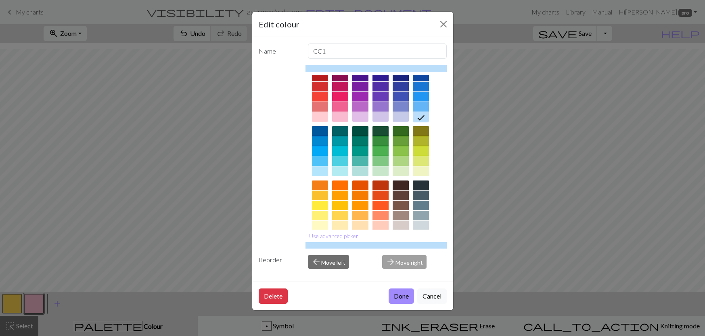
scroll to position [0, 0]
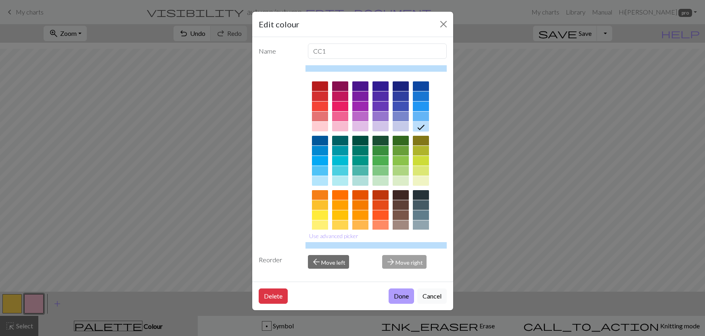
click at [398, 295] on button "Done" at bounding box center [400, 296] width 25 height 15
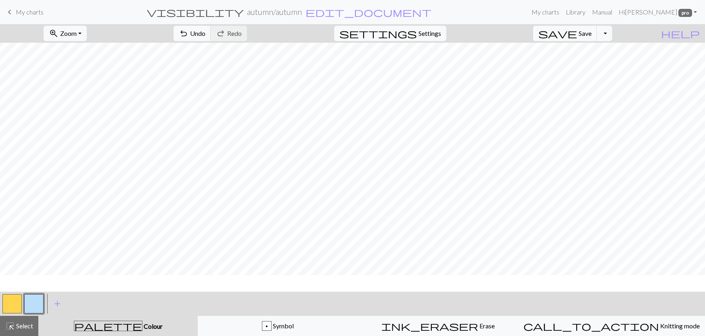
scroll to position [172, 0]
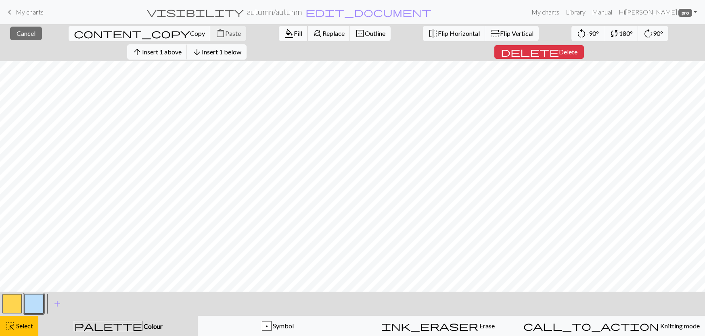
click at [279, 40] on button "format_color_fill Fill" at bounding box center [293, 33] width 29 height 15
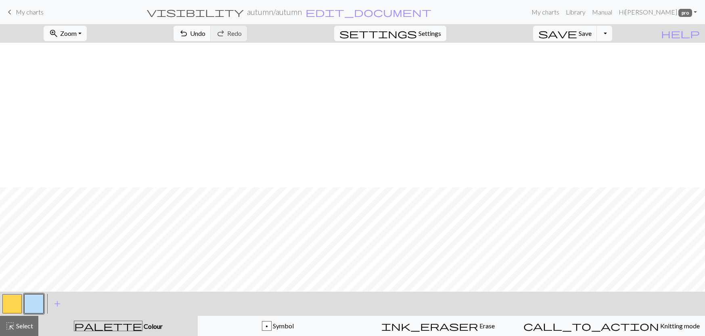
scroll to position [455, 0]
click at [34, 301] on button "button" at bounding box center [33, 303] width 19 height 19
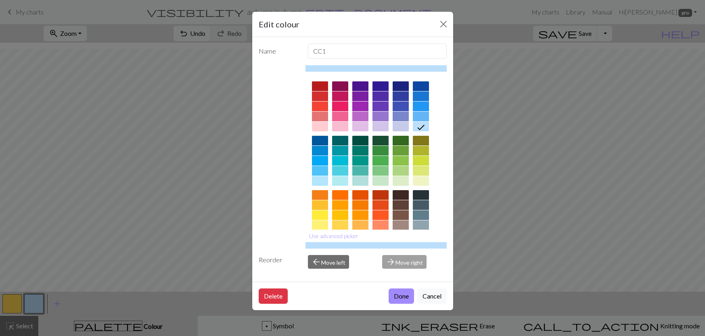
click at [340, 161] on div at bounding box center [340, 161] width 16 height 10
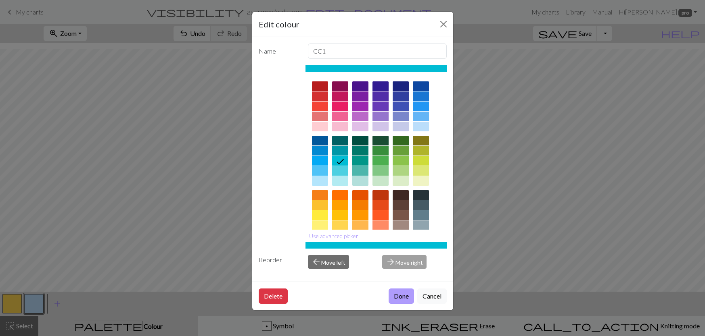
click at [402, 297] on button "Done" at bounding box center [400, 296] width 25 height 15
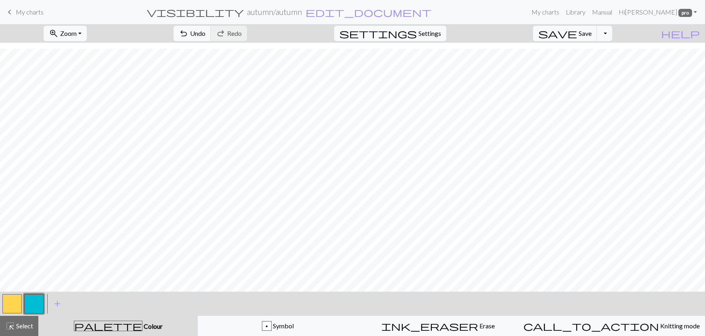
click at [38, 302] on button "button" at bounding box center [33, 303] width 19 height 19
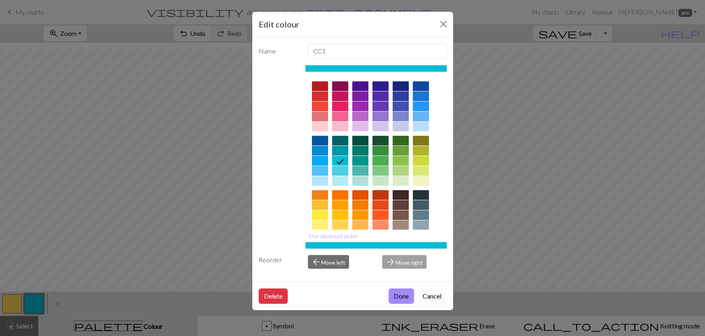
click at [425, 292] on button "Cancel" at bounding box center [431, 296] width 29 height 15
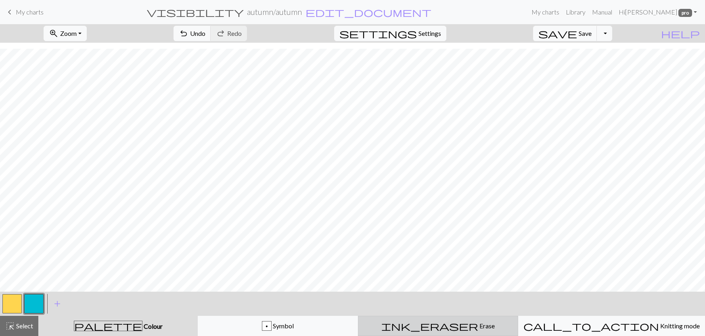
click at [398, 319] on button "ink_eraser Erase Erase" at bounding box center [438, 326] width 160 height 20
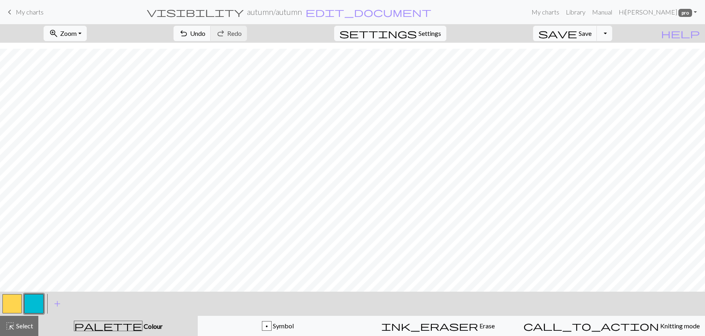
scroll to position [430, 0]
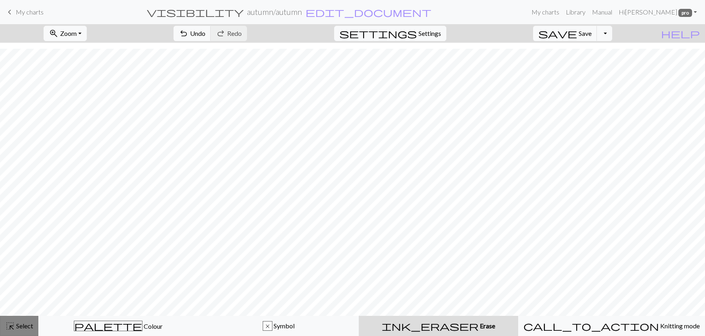
click at [27, 326] on span "Select" at bounding box center [24, 326] width 18 height 8
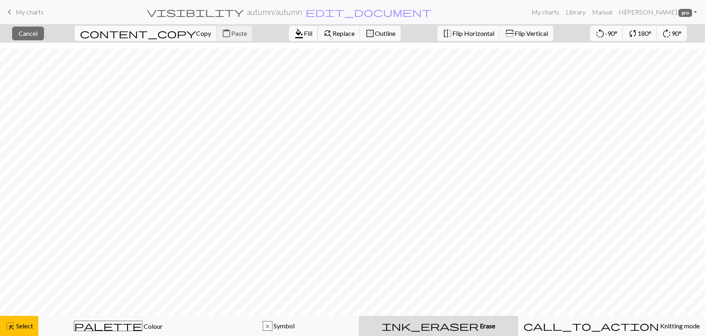
click at [304, 36] on span "Fill" at bounding box center [308, 33] width 8 height 8
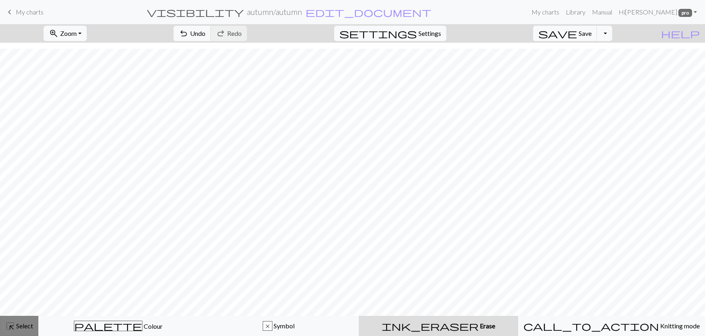
click at [23, 326] on span "Select" at bounding box center [24, 326] width 18 height 8
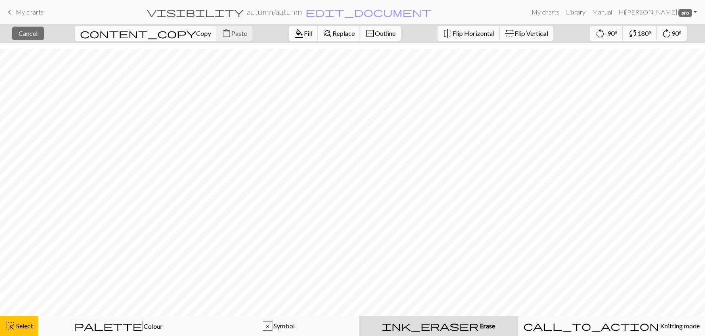
click at [294, 28] on span "format_color_fill" at bounding box center [299, 33] width 10 height 11
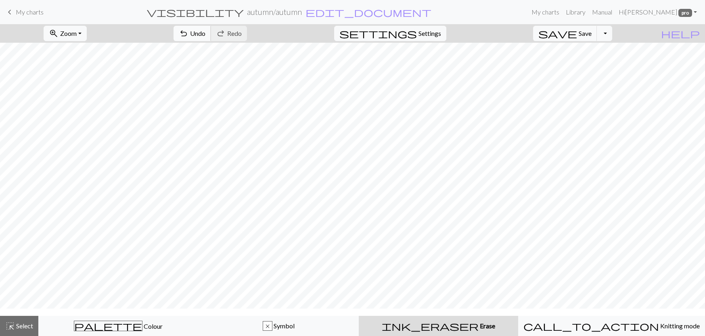
scroll to position [269, 0]
click at [25, 327] on span "Select" at bounding box center [24, 326] width 18 height 8
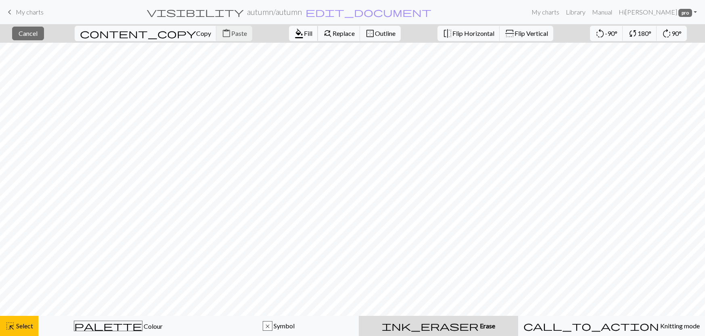
click at [289, 39] on button "format_color_fill Fill" at bounding box center [303, 33] width 29 height 15
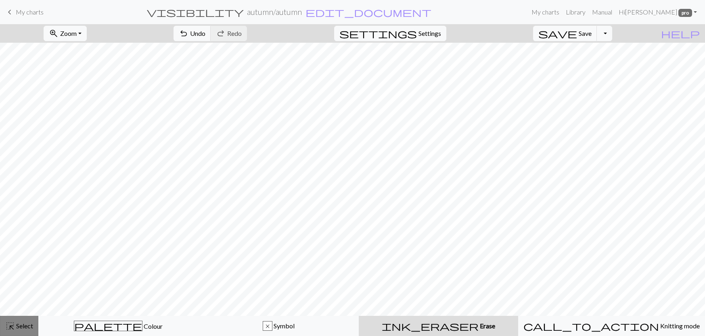
click at [29, 319] on button "highlight_alt Select Select" at bounding box center [19, 326] width 38 height 20
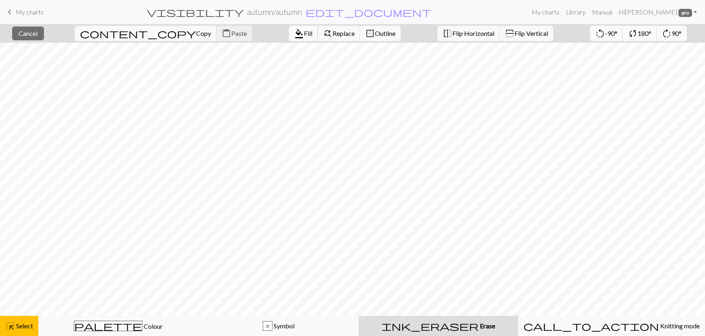
click at [304, 36] on span "Fill" at bounding box center [308, 33] width 8 height 8
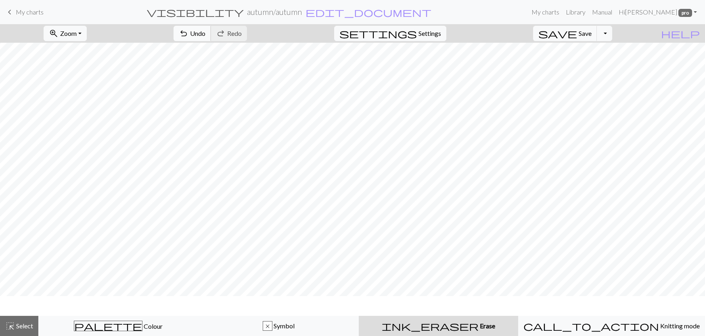
scroll to position [0, 0]
click at [63, 331] on div "palette Colour Colour" at bounding box center [119, 326] width 150 height 10
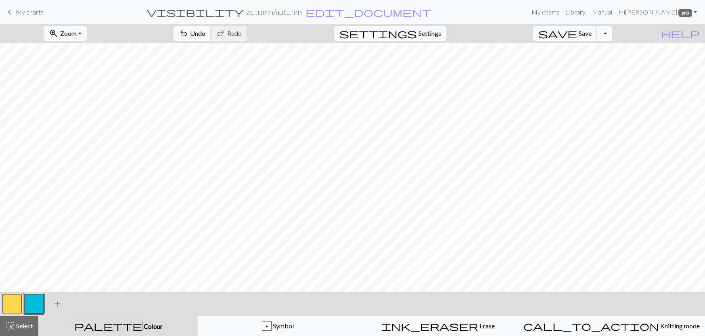
click at [56, 304] on span "add" at bounding box center [57, 303] width 10 height 11
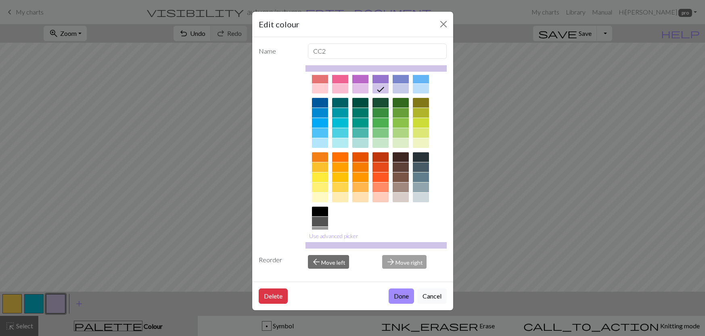
scroll to position [74, 0]
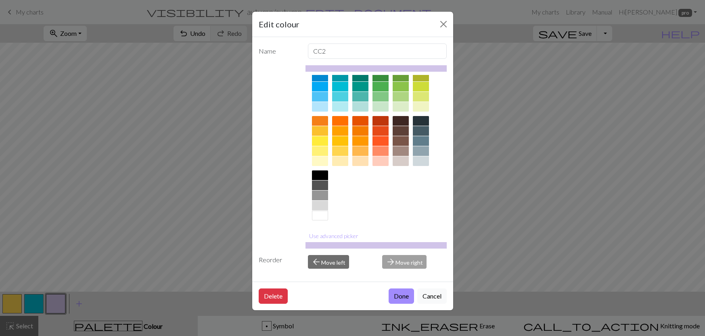
click at [399, 122] on div at bounding box center [400, 121] width 16 height 10
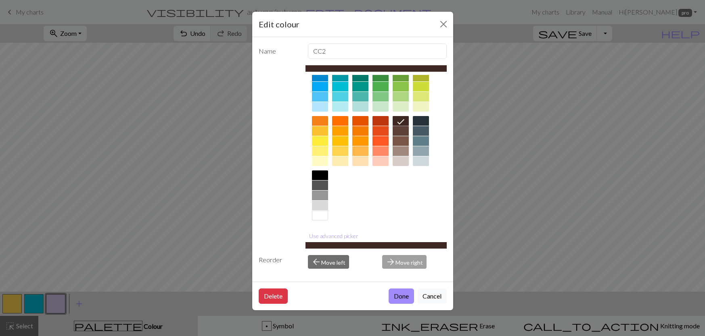
click at [400, 130] on div at bounding box center [400, 131] width 16 height 10
click at [0, 0] on icon at bounding box center [0, 0] width 0 height 0
click at [408, 296] on button "Done" at bounding box center [400, 296] width 25 height 15
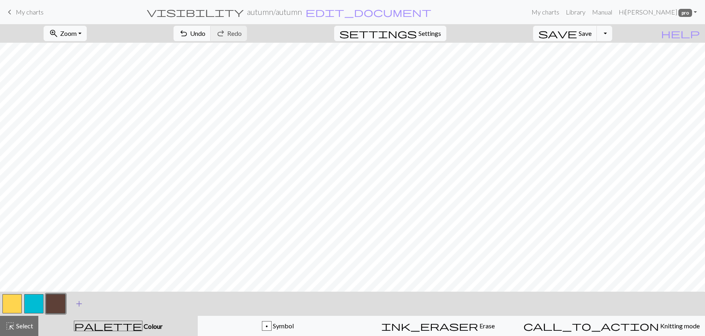
click at [75, 302] on span "add" at bounding box center [79, 303] width 10 height 11
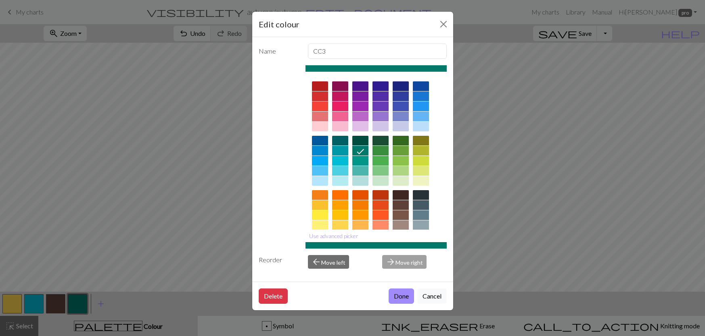
scroll to position [40, 0]
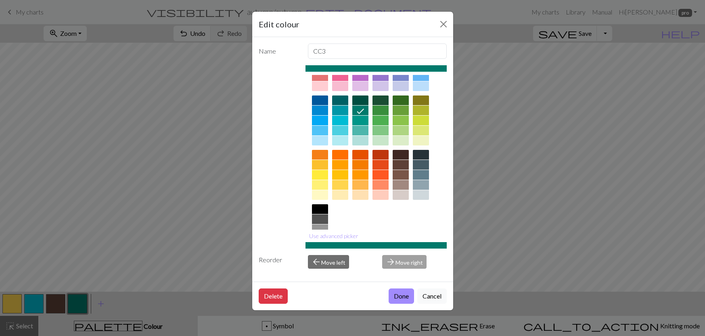
click at [318, 219] on div at bounding box center [320, 220] width 16 height 10
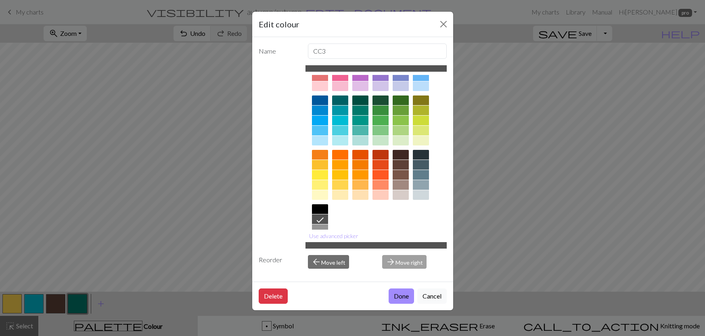
click at [390, 291] on button "Done" at bounding box center [400, 296] width 25 height 15
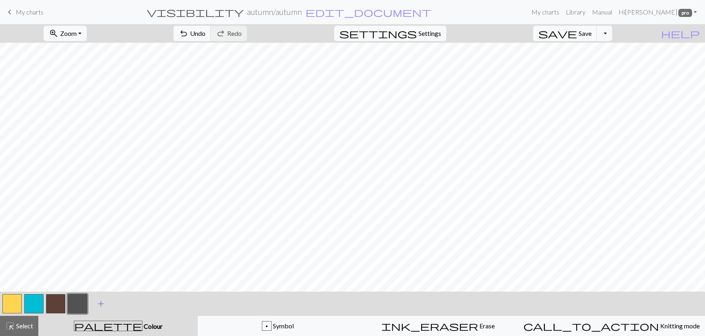
click at [93, 303] on button "add Add a colour" at bounding box center [101, 304] width 20 height 20
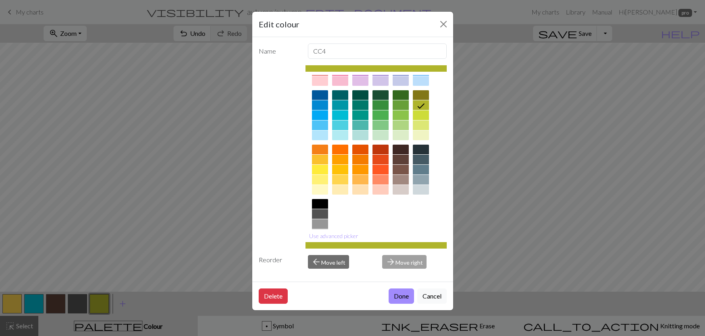
scroll to position [74, 0]
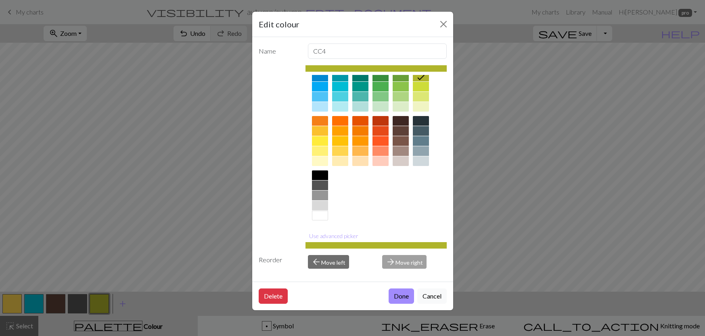
click at [317, 177] on div at bounding box center [320, 176] width 16 height 10
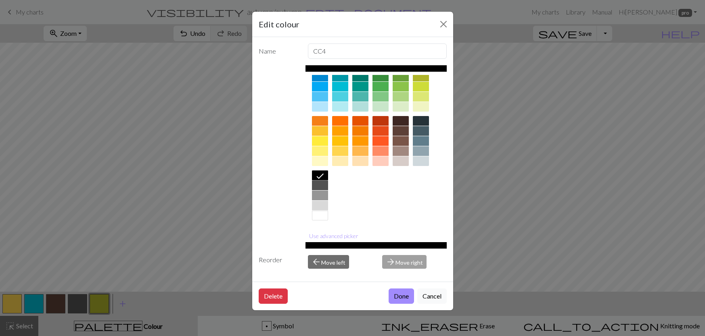
click at [333, 234] on button "Use advanced picker" at bounding box center [333, 236] width 56 height 13
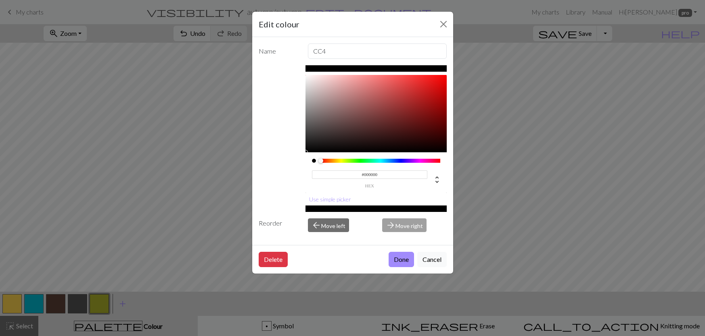
scroll to position [0, 0]
type input "#1B1B1B"
drag, startPoint x: 310, startPoint y: 146, endPoint x: 302, endPoint y: 144, distance: 7.9
click at [302, 144] on div "#1B1B1B hex Use simple picker" at bounding box center [353, 138] width 188 height 147
click at [406, 258] on button "Done" at bounding box center [400, 259] width 25 height 15
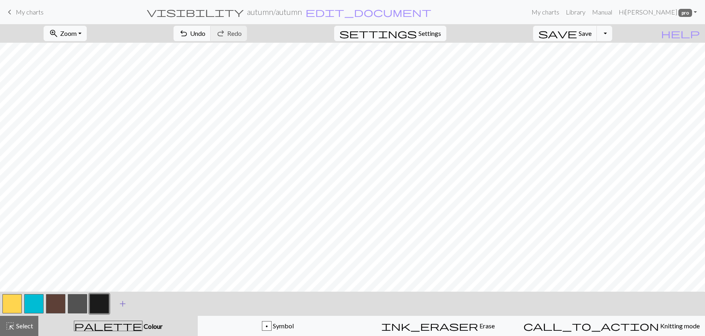
click at [121, 304] on span "add" at bounding box center [123, 303] width 10 height 11
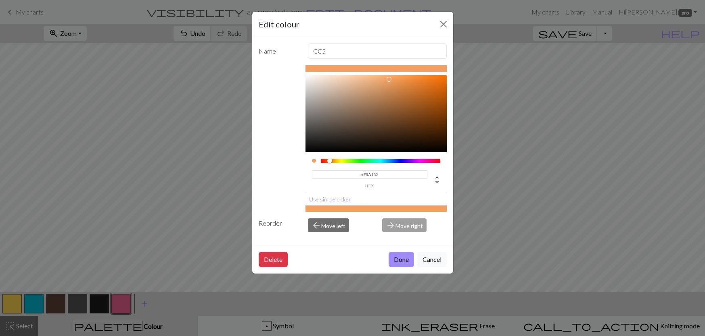
drag, startPoint x: 334, startPoint y: 162, endPoint x: 329, endPoint y: 161, distance: 4.5
click at [329, 161] on div at bounding box center [380, 161] width 119 height 4
type input "#DF863C"
drag, startPoint x: 394, startPoint y: 78, endPoint x: 409, endPoint y: 85, distance: 16.1
click at [409, 85] on div at bounding box center [375, 113] width 141 height 77
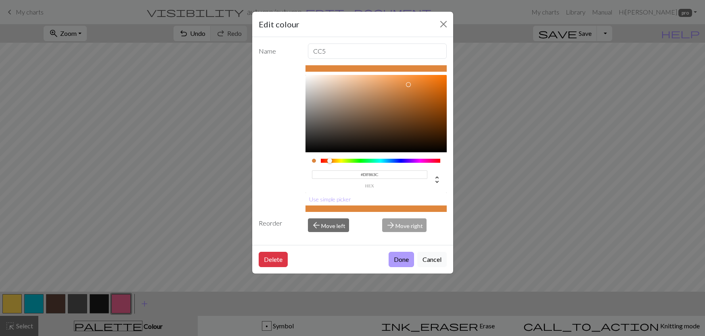
click at [402, 260] on button "Done" at bounding box center [400, 259] width 25 height 15
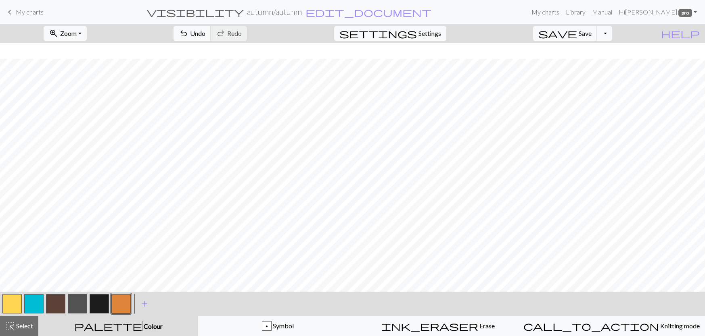
scroll to position [455, 0]
click at [32, 321] on button "highlight_alt Select Select" at bounding box center [19, 326] width 38 height 20
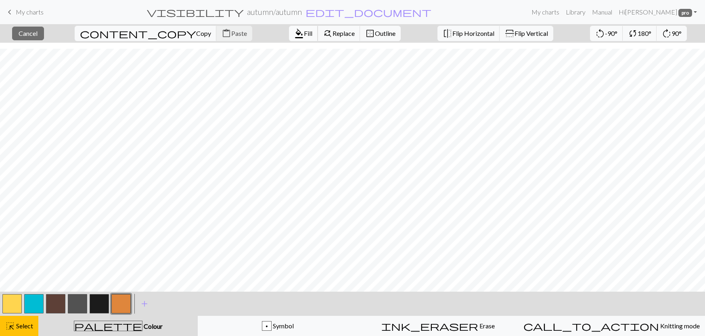
click at [294, 31] on span "format_color_fill" at bounding box center [299, 33] width 10 height 11
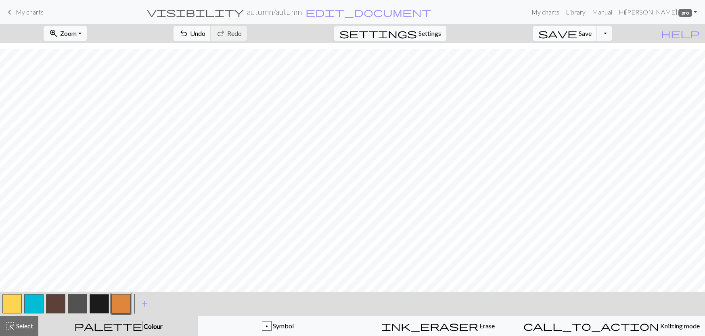
click at [591, 31] on span "Save" at bounding box center [584, 33] width 13 height 8
click at [97, 303] on button "button" at bounding box center [99, 303] width 19 height 19
click at [15, 304] on button "button" at bounding box center [11, 303] width 19 height 19
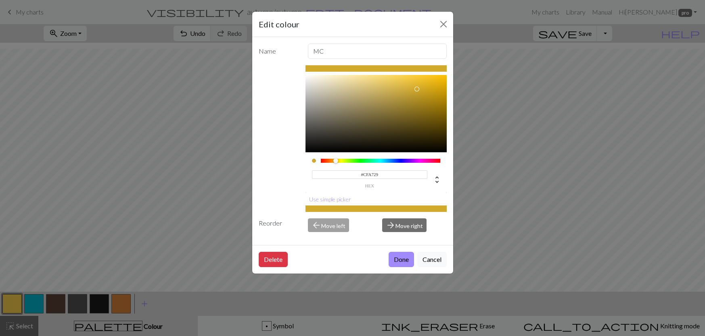
type input "#CFA728"
drag, startPoint x: 410, startPoint y: 82, endPoint x: 419, endPoint y: 90, distance: 11.7
click at [419, 90] on div at bounding box center [375, 113] width 141 height 77
click at [408, 259] on button "Done" at bounding box center [400, 259] width 25 height 15
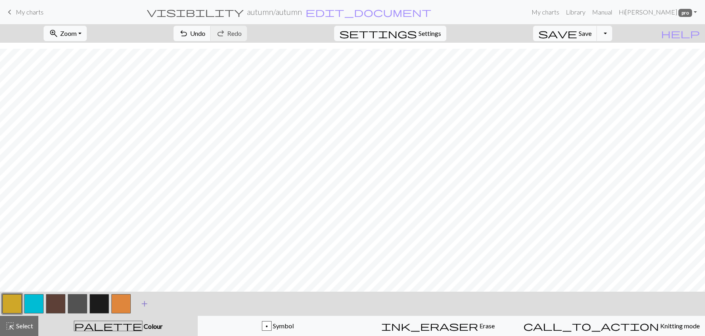
click at [147, 302] on span "add" at bounding box center [145, 303] width 10 height 11
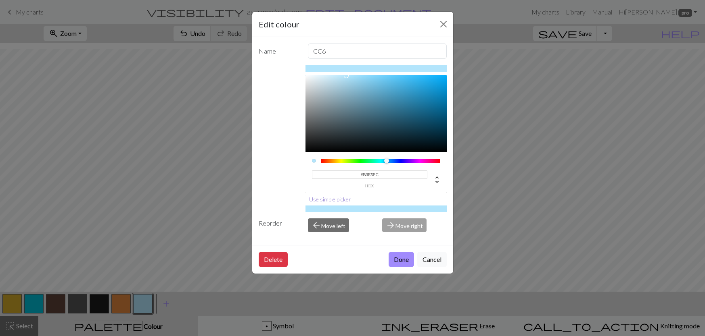
click at [321, 194] on button "Use simple picker" at bounding box center [329, 199] width 49 height 13
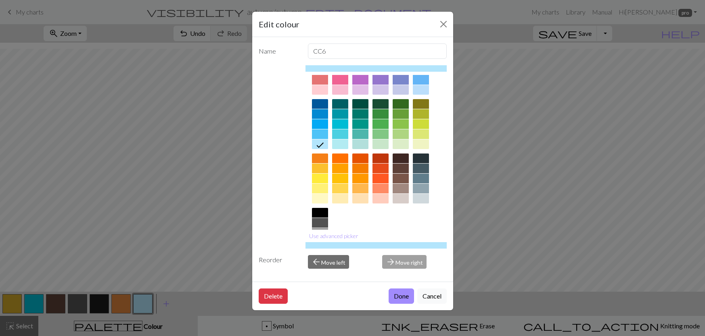
scroll to position [74, 0]
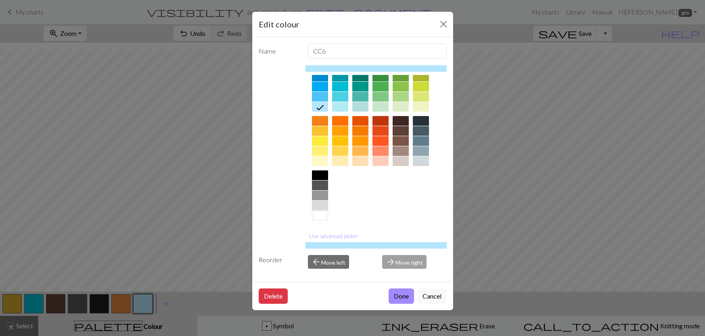
click at [400, 166] on div at bounding box center [400, 161] width 16 height 10
click at [344, 236] on button "Use advanced picker" at bounding box center [333, 236] width 56 height 13
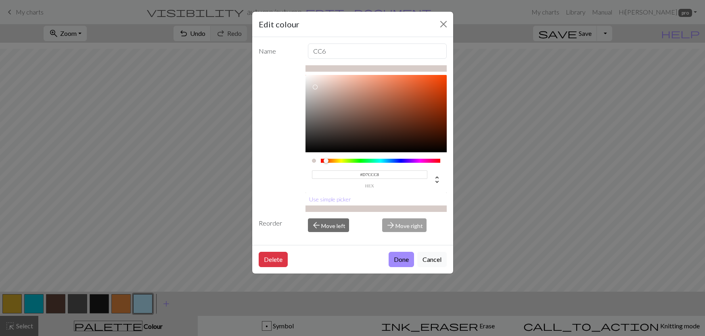
scroll to position [0, 0]
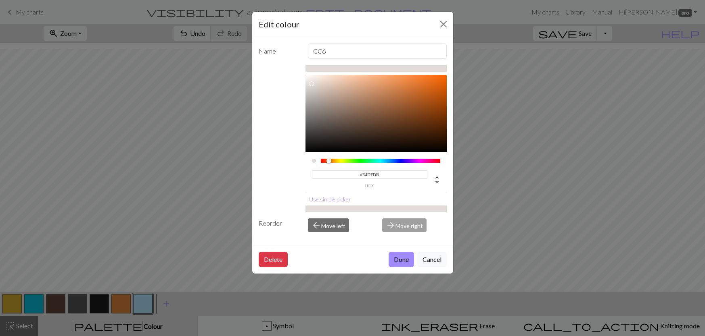
type input "#E6E0DC"
drag, startPoint x: 324, startPoint y: 91, endPoint x: 311, endPoint y: 83, distance: 15.1
click at [311, 83] on div at bounding box center [375, 113] width 141 height 77
click at [409, 258] on button "Done" at bounding box center [400, 259] width 25 height 15
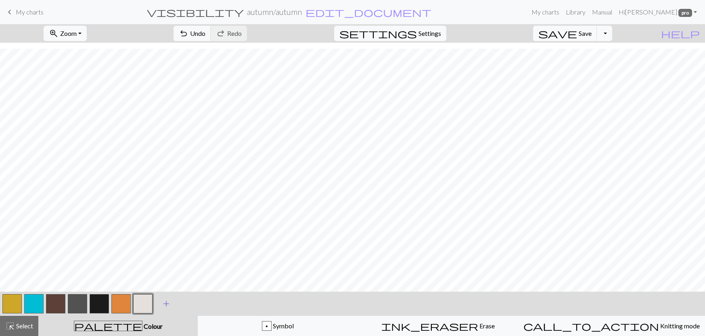
click at [161, 303] on button "add Add a colour" at bounding box center [166, 304] width 20 height 20
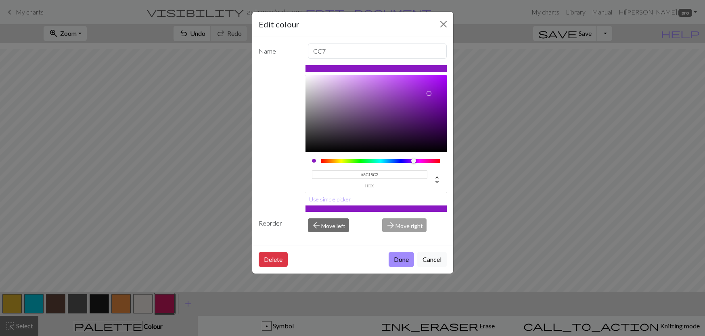
click at [414, 161] on div at bounding box center [380, 161] width 119 height 4
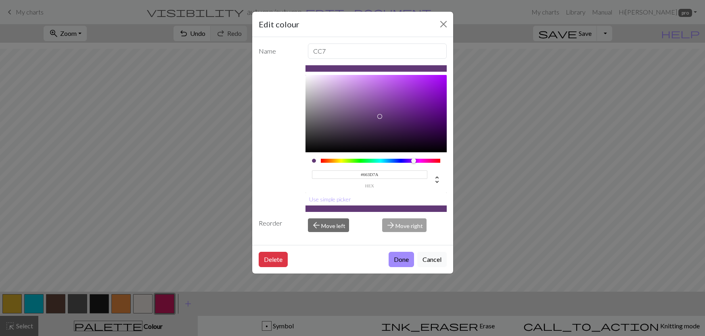
type input "#673E7C"
drag, startPoint x: 415, startPoint y: 98, endPoint x: 376, endPoint y: 115, distance: 42.8
click at [376, 115] on div at bounding box center [375, 113] width 141 height 77
click at [398, 252] on button "Done" at bounding box center [400, 259] width 25 height 15
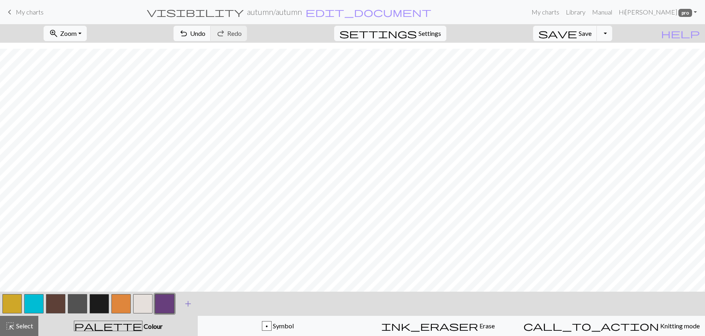
click at [192, 307] on span "add" at bounding box center [188, 303] width 10 height 11
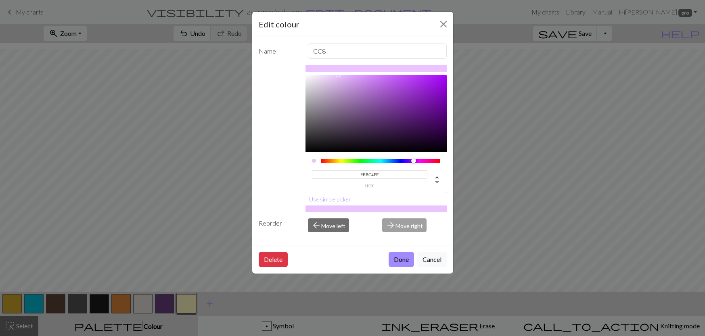
drag, startPoint x: 400, startPoint y: 161, endPoint x: 413, endPoint y: 164, distance: 13.7
click at [413, 163] on div at bounding box center [380, 161] width 119 height 4
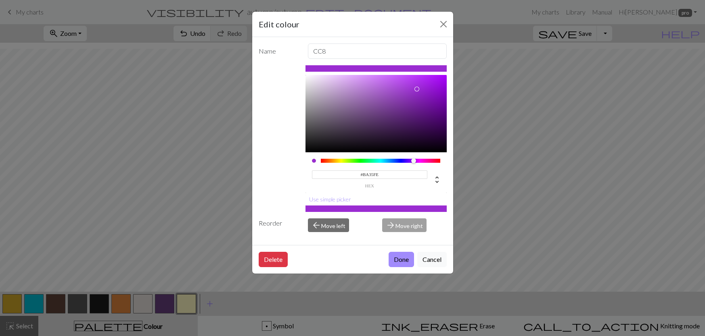
type input "#BB36FF"
drag, startPoint x: 414, startPoint y: 104, endPoint x: 416, endPoint y: 75, distance: 29.9
click at [416, 75] on div "#BB36FF hex Use simple picker" at bounding box center [375, 138] width 141 height 147
click at [400, 261] on button "Done" at bounding box center [400, 259] width 25 height 15
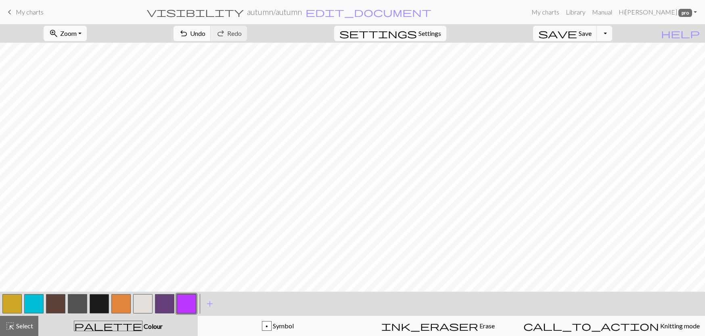
click at [92, 306] on button "button" at bounding box center [99, 303] width 19 height 19
click at [15, 321] on button "highlight_alt Select Select" at bounding box center [19, 326] width 38 height 20
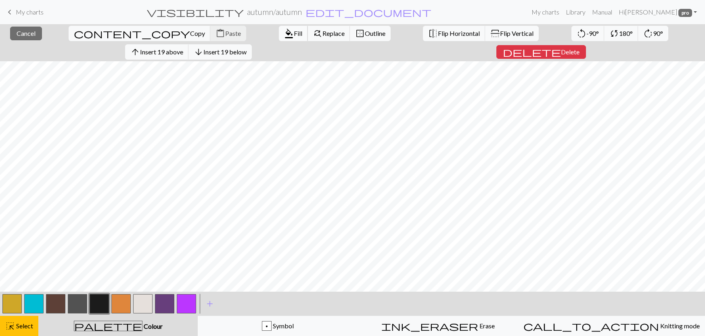
click at [294, 34] on span "Fill" at bounding box center [298, 33] width 8 height 8
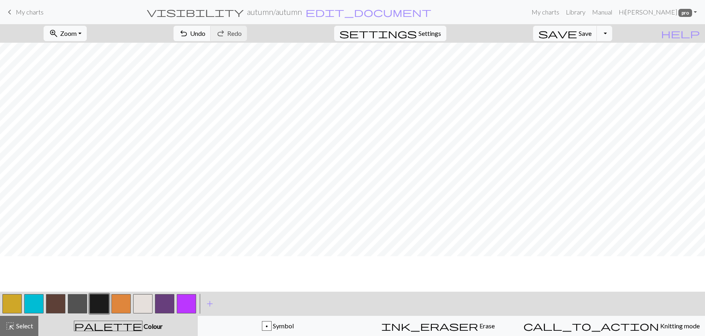
scroll to position [81, 0]
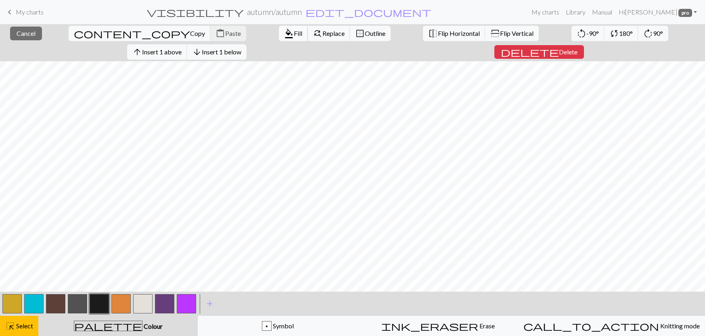
click at [279, 27] on button "format_color_fill Fill" at bounding box center [293, 33] width 29 height 15
click at [294, 33] on span "Fill" at bounding box center [298, 33] width 8 height 8
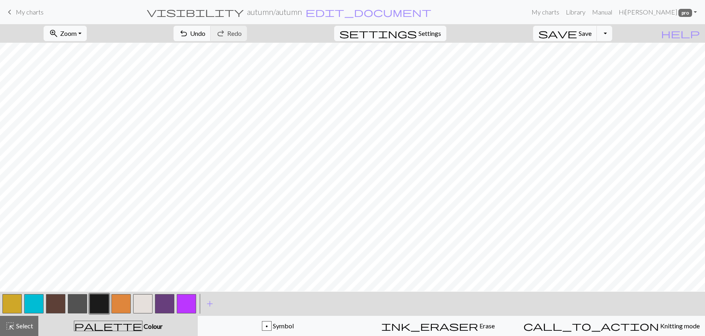
scroll to position [0, 0]
click at [591, 34] on span "Save" at bounding box center [584, 33] width 13 height 8
click at [127, 307] on button "button" at bounding box center [120, 303] width 19 height 19
click at [591, 32] on span "Save" at bounding box center [584, 33] width 13 height 8
